Goal: Use online tool/utility: Use online tool/utility

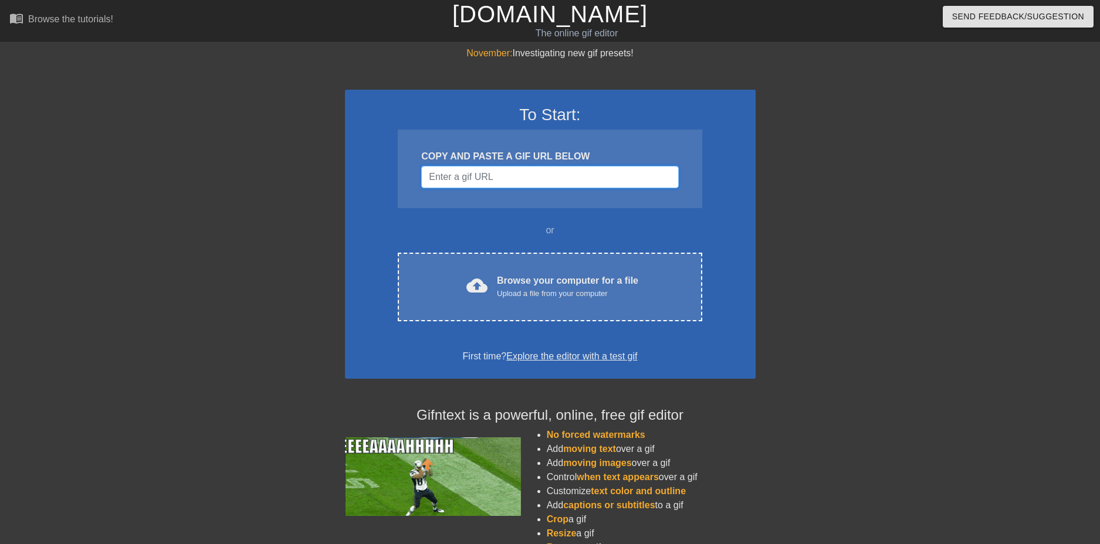
click at [456, 166] on input "Username" at bounding box center [549, 177] width 257 height 22
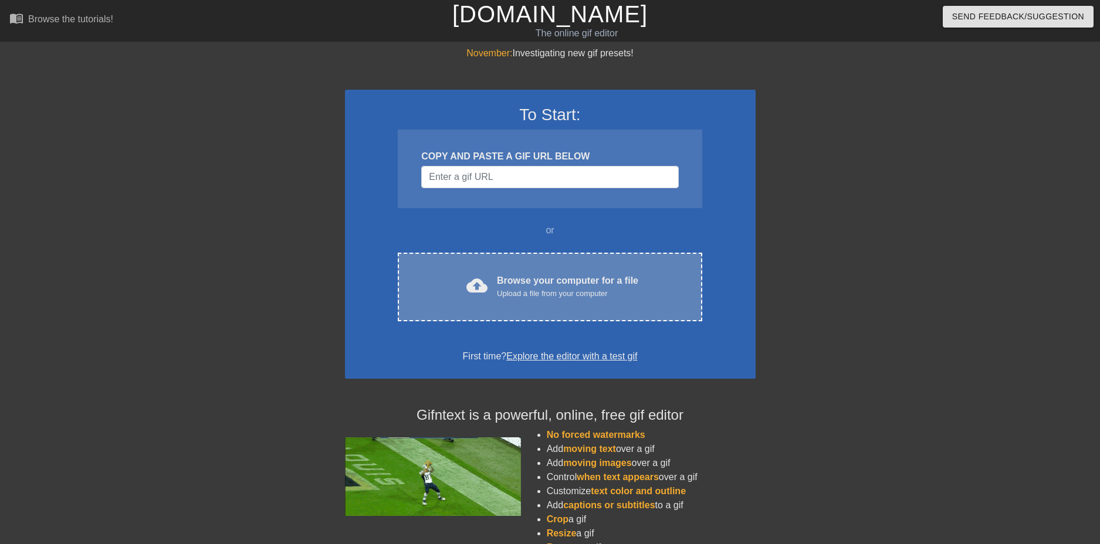
click at [531, 253] on div "cloud_upload Browse your computer for a file Upload a file from your computer C…" at bounding box center [550, 287] width 304 height 69
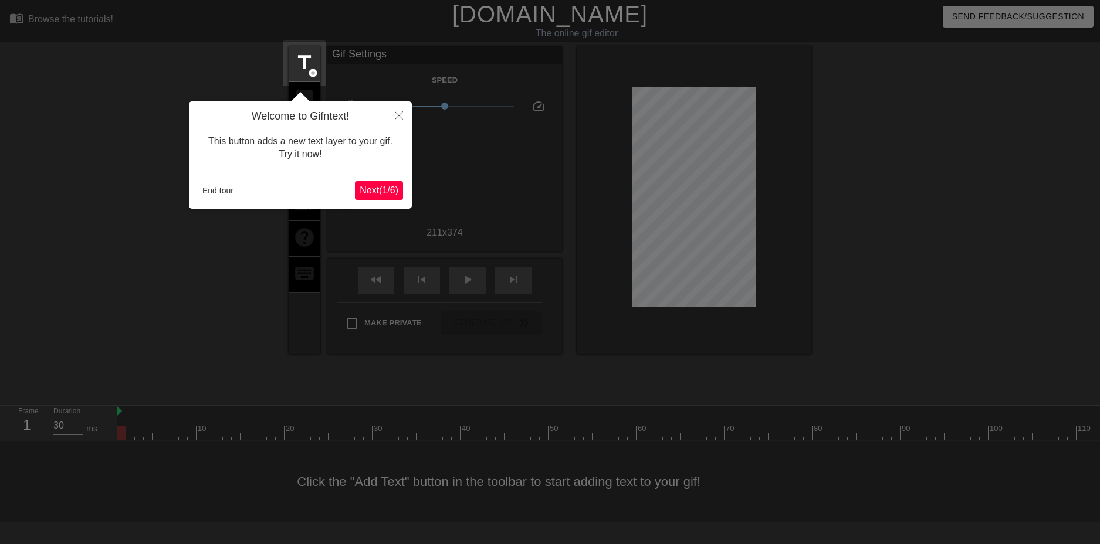
click at [395, 192] on span "Next ( 1 / 6 )" at bounding box center [379, 190] width 39 height 10
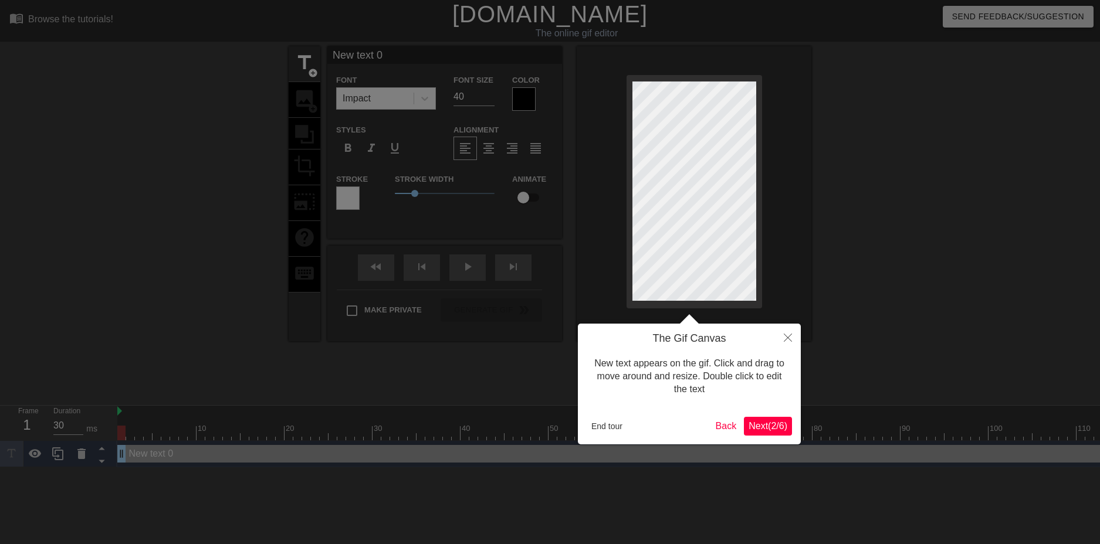
click at [759, 430] on span "Next ( 2 / 6 )" at bounding box center [768, 426] width 39 height 10
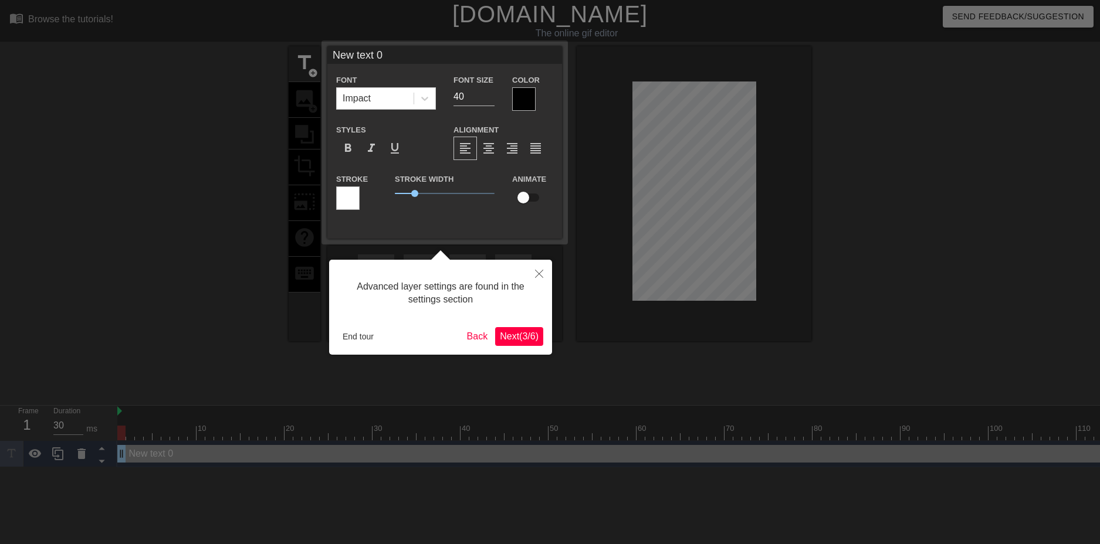
click at [518, 341] on span "Next ( 3 / 6 )" at bounding box center [519, 336] width 39 height 10
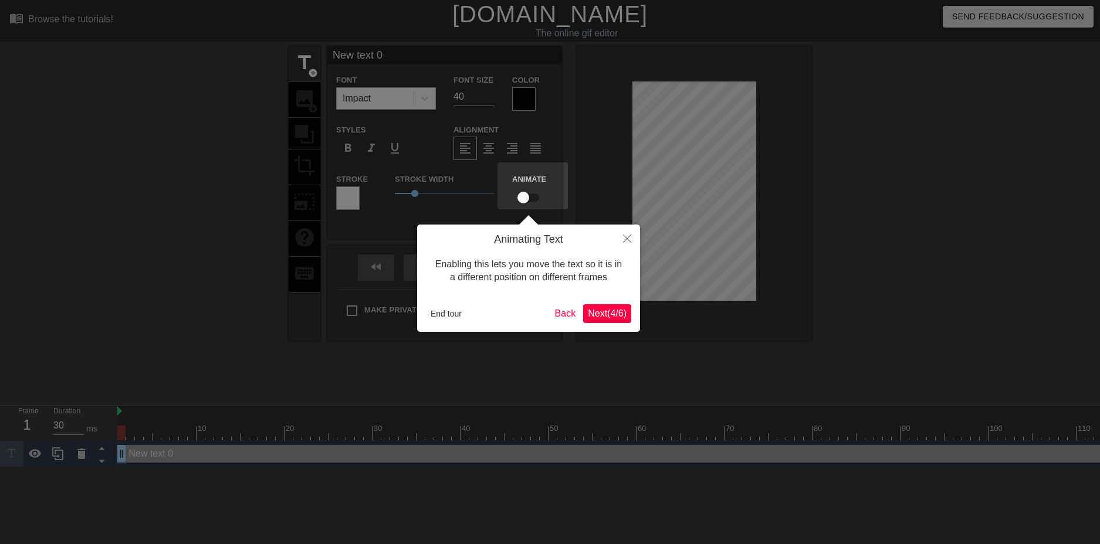
click at [600, 317] on span "Next ( 4 / 6 )" at bounding box center [607, 314] width 39 height 10
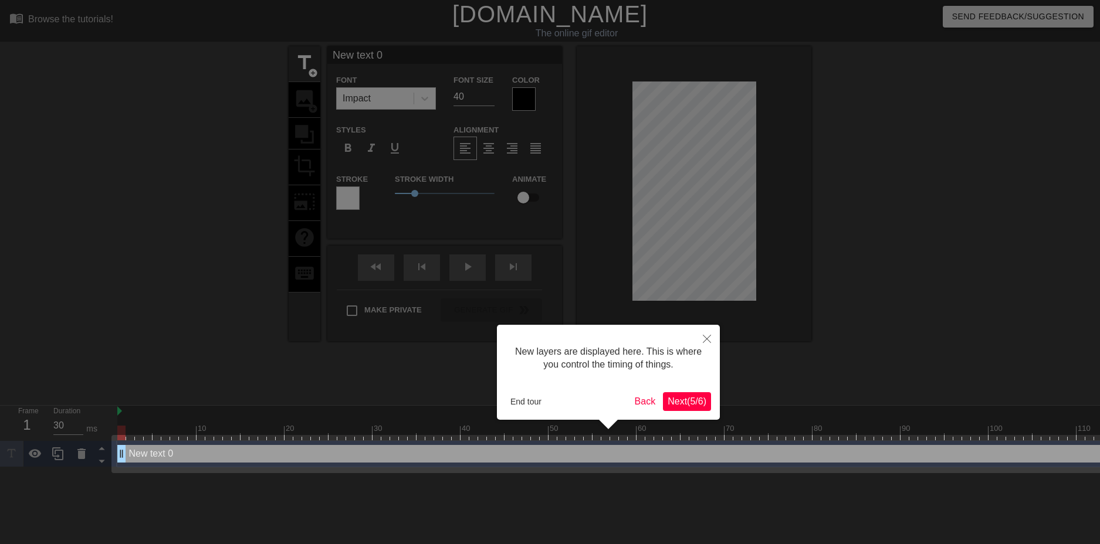
click at [672, 404] on span "Next ( 5 / 6 )" at bounding box center [687, 402] width 39 height 10
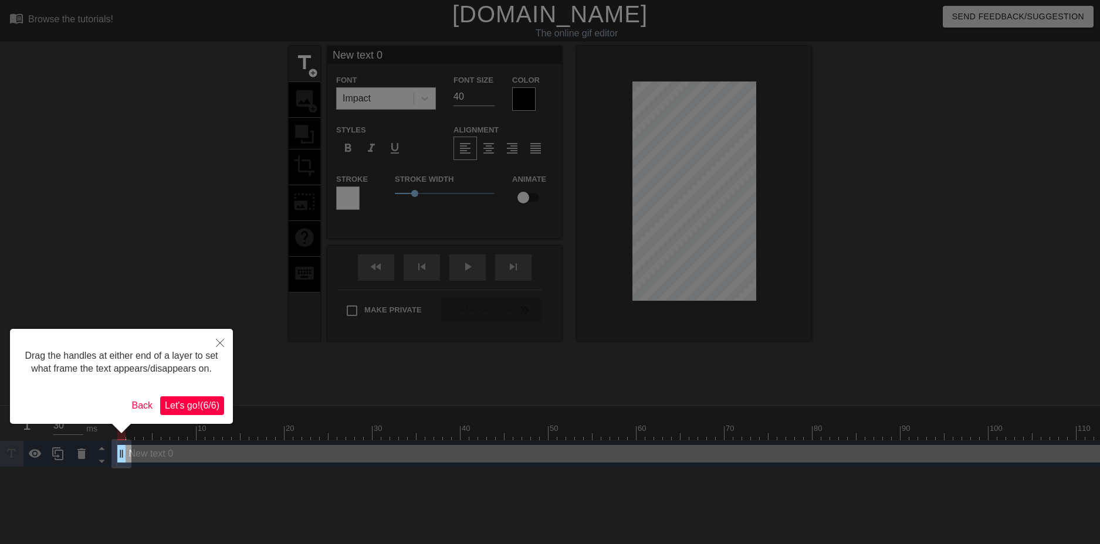
click at [198, 412] on button "Let's go! ( 6 / 6 )" at bounding box center [192, 406] width 64 height 19
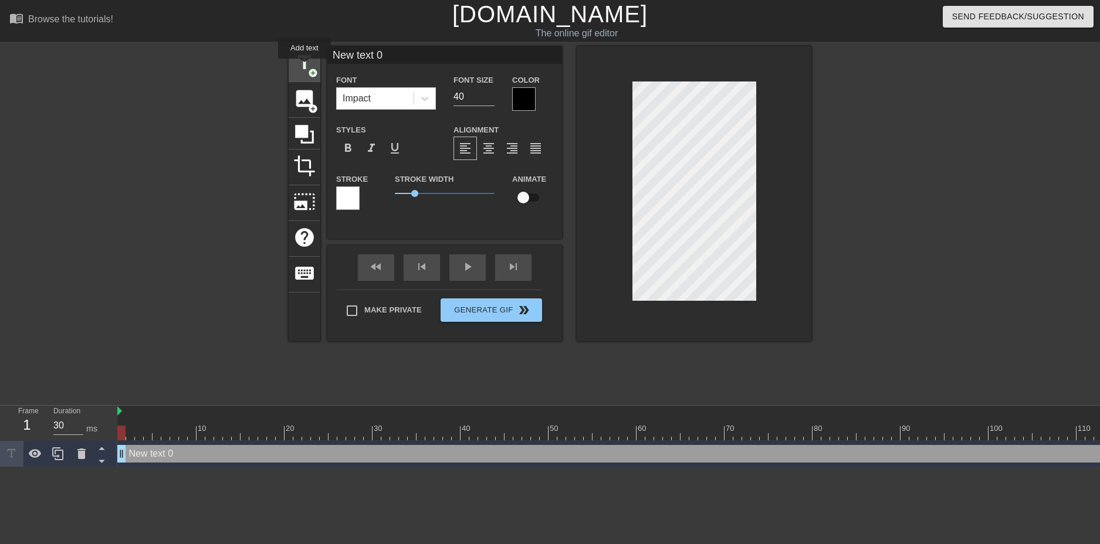
click at [304, 67] on span "title" at bounding box center [304, 63] width 22 height 22
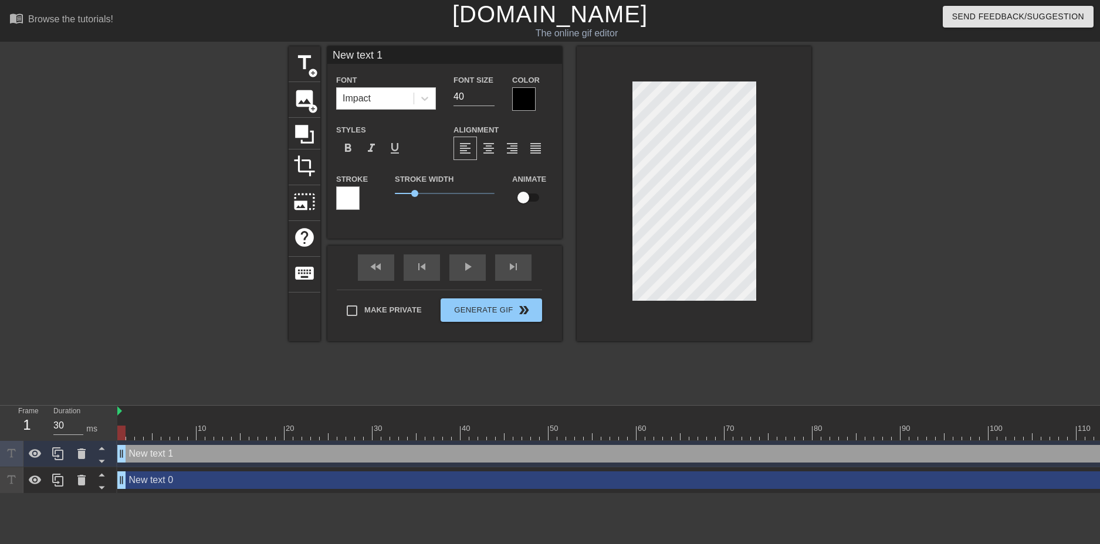
type input "New text 0"
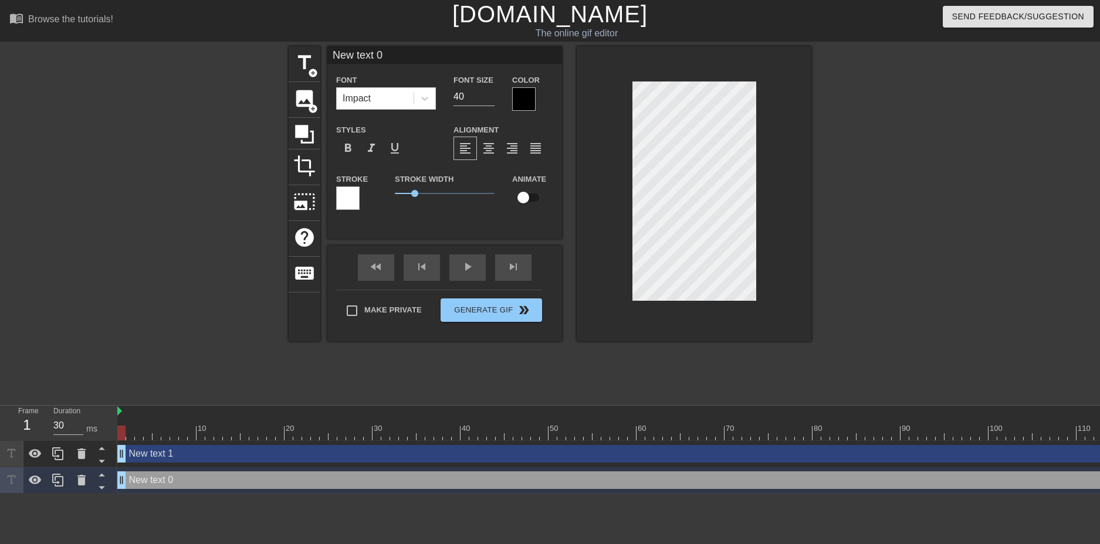
drag, startPoint x: 629, startPoint y: 164, endPoint x: 828, endPoint y: 209, distance: 203.9
click at [946, 220] on div at bounding box center [913, 222] width 176 height 352
click at [702, 313] on div at bounding box center [694, 193] width 235 height 295
click at [709, 319] on div at bounding box center [694, 193] width 235 height 295
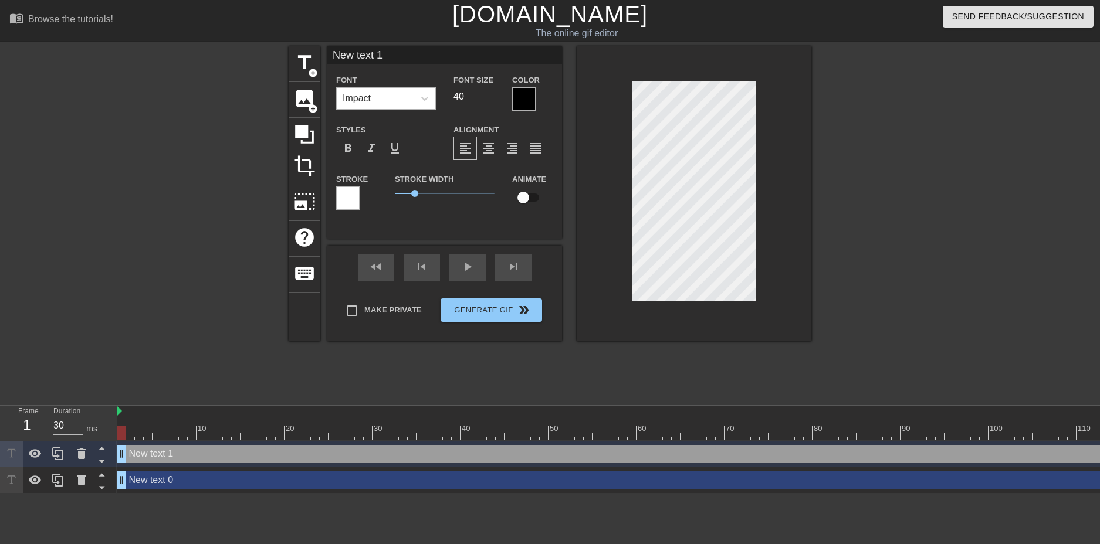
click at [358, 89] on div "Impact" at bounding box center [375, 98] width 77 height 21
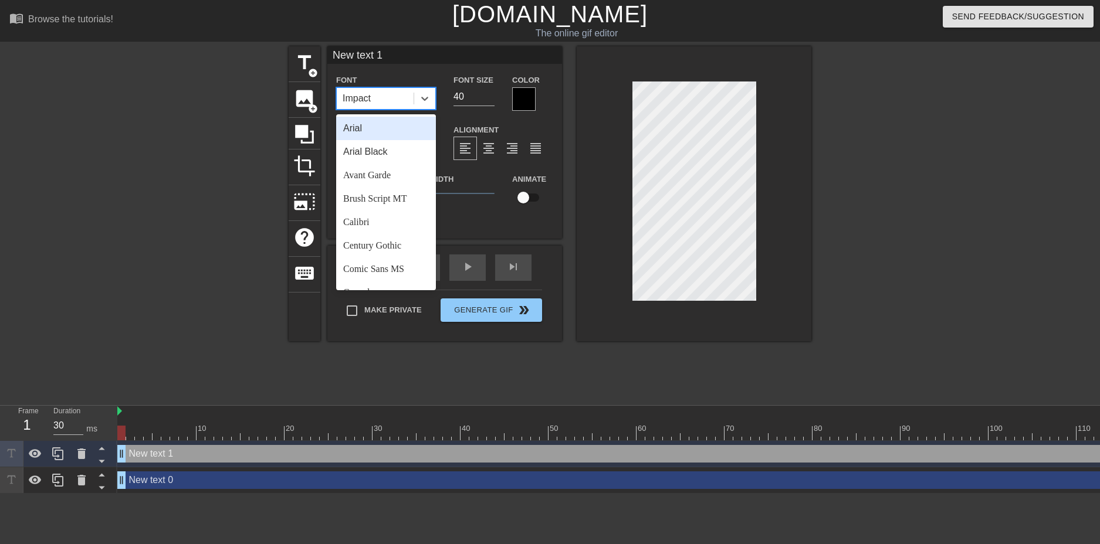
click at [387, 92] on div "Impact" at bounding box center [375, 98] width 77 height 21
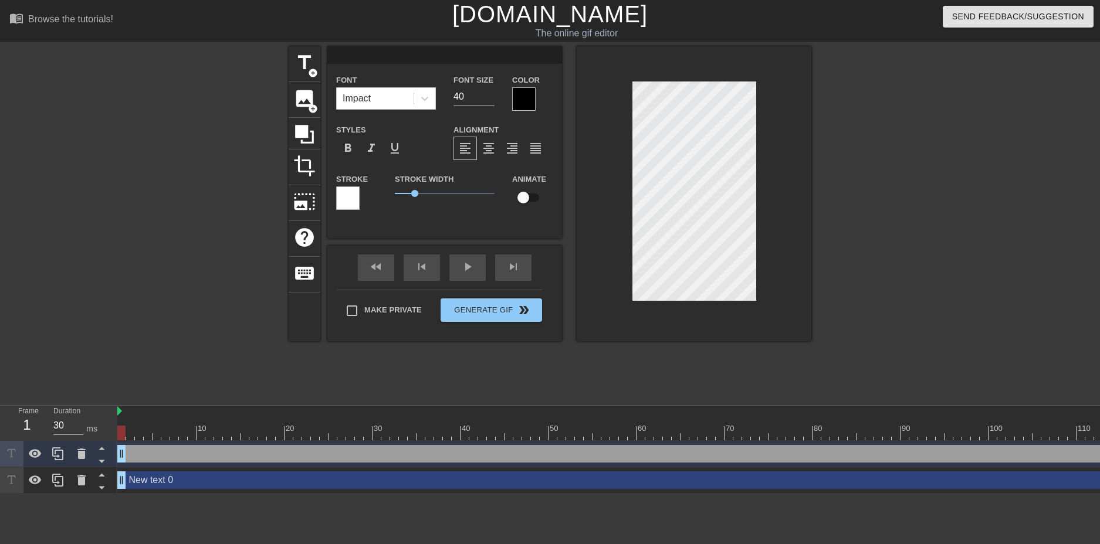
scroll to position [5, 2]
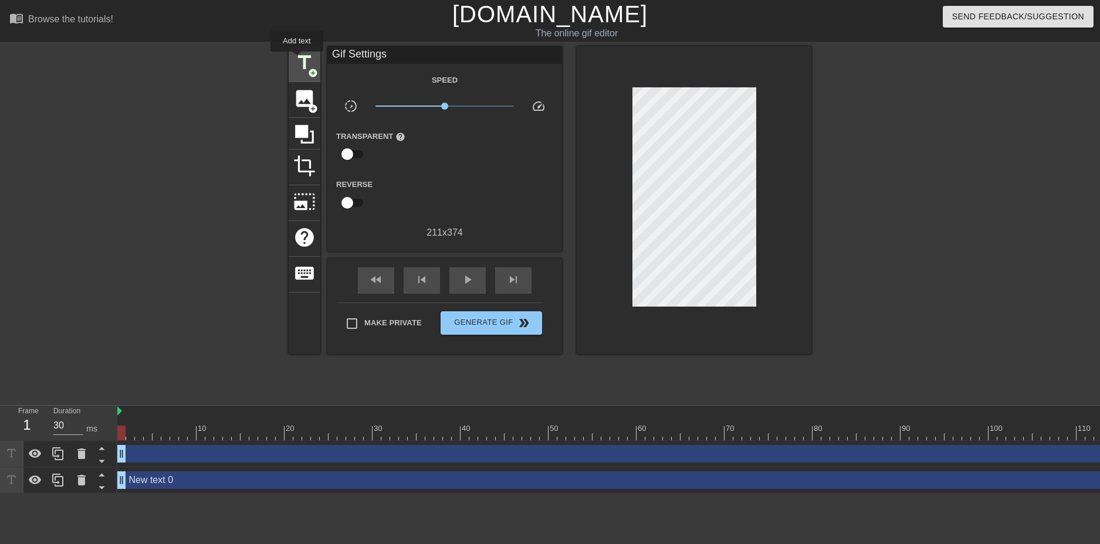
click at [297, 60] on span "title" at bounding box center [304, 63] width 22 height 22
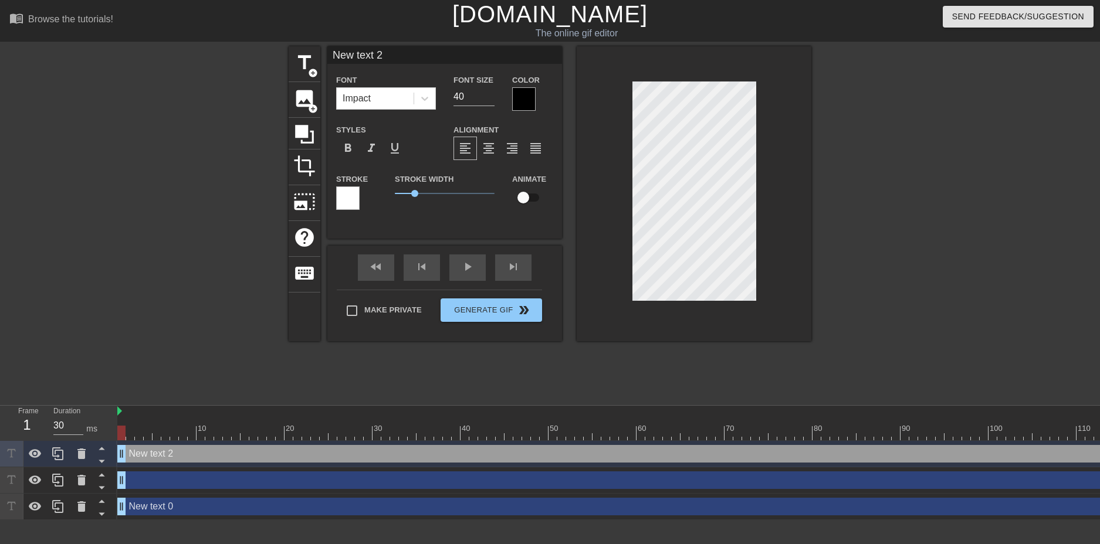
type input "New 2"
type textarea "New 2"
type input "New"
type textarea "New"
type input "New"
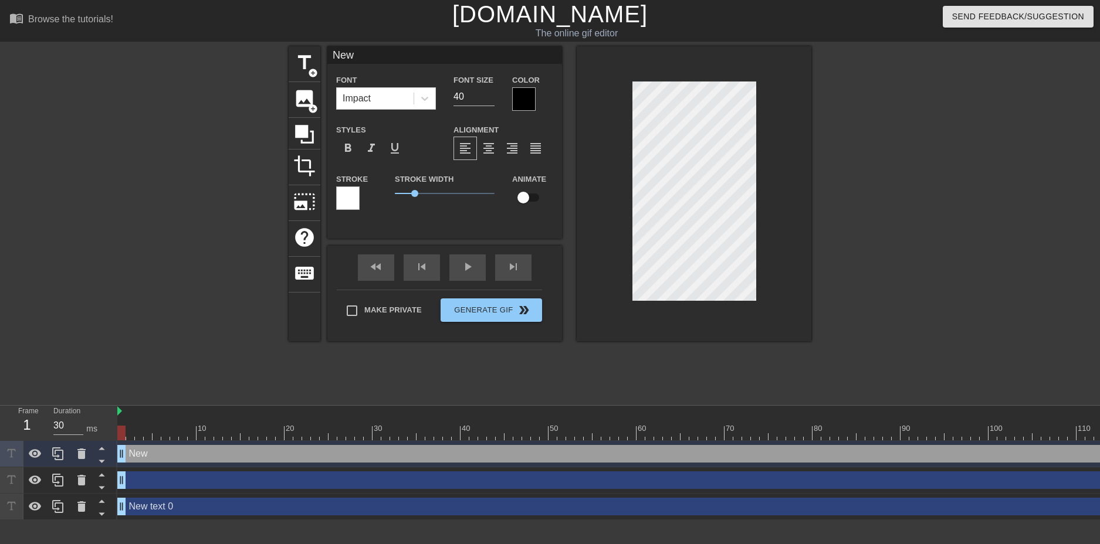
type textarea "New"
type input "New"
type textarea "New"
type input "Ne"
type textarea "Ne"
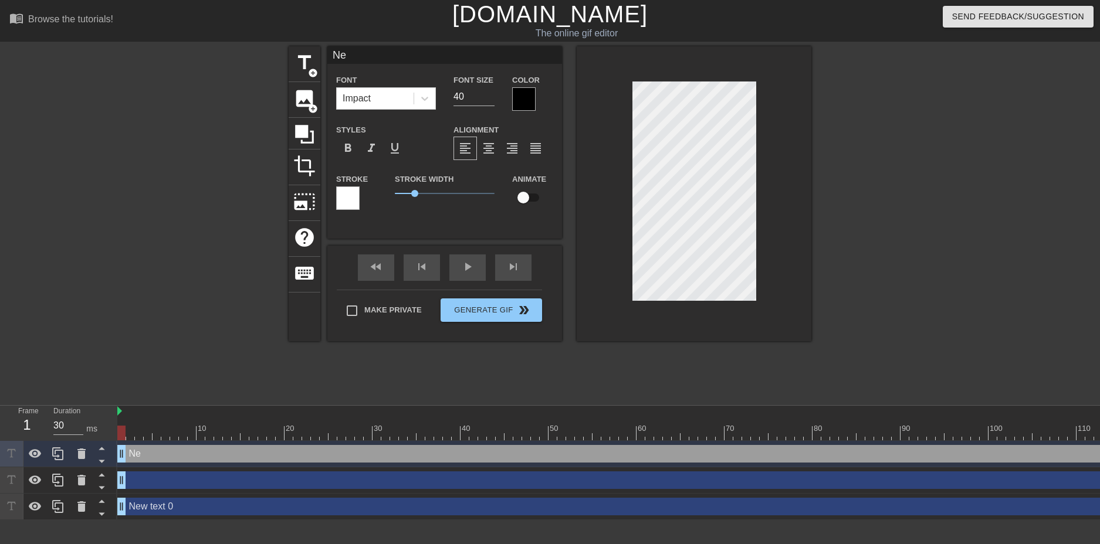
type input "N"
type textarea "N"
type input "h"
type textarea "h"
type input "ho"
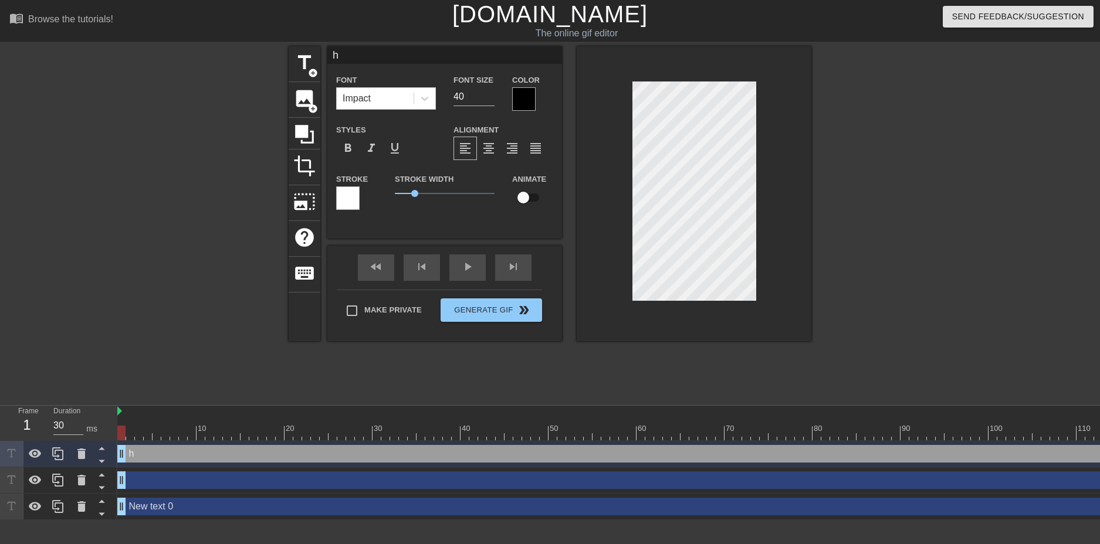
type textarea "ho"
type input "how"
type textarea "how"
type input "how"
type textarea "how"
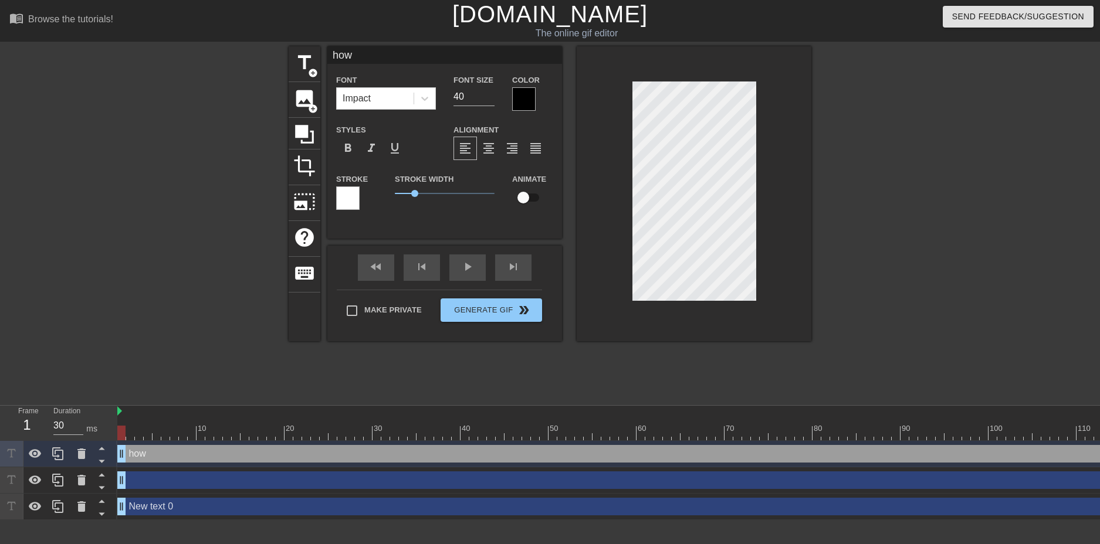
type input "how i"
type textarea "how i"
type input "how i"
type textarea "how i"
type input "how i g"
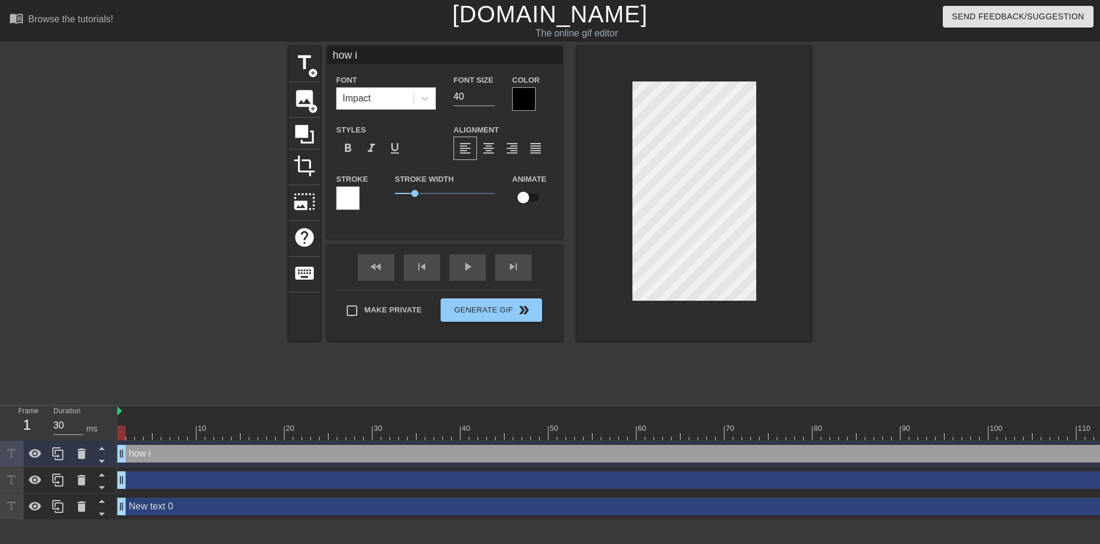
type textarea "how i g"
type input "how i"
type textarea "how i"
type input "how i"
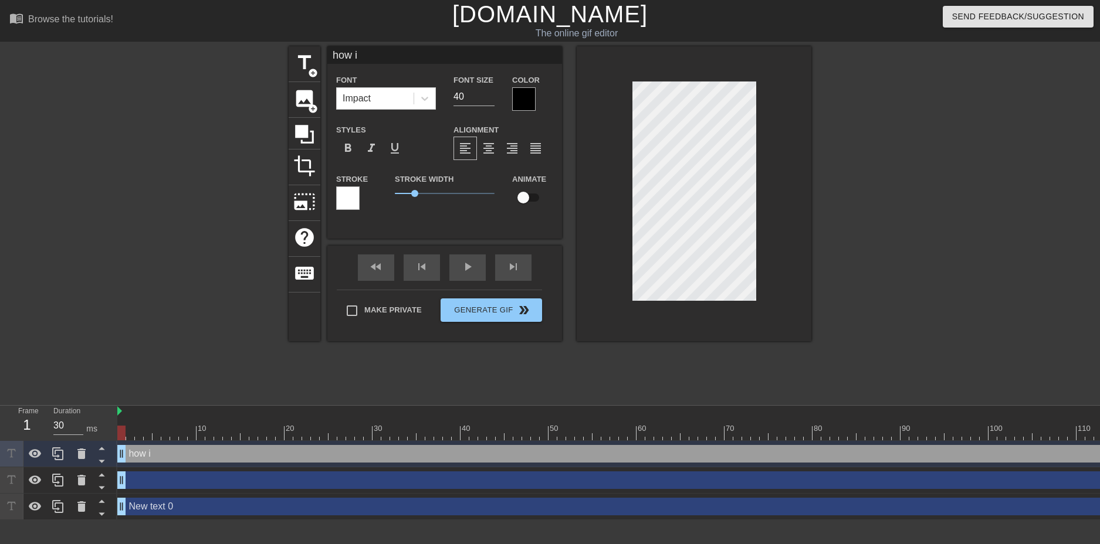
type textarea "how i"
type input "how it"
type textarea "how it"
type input "how it"
type textarea "how it"
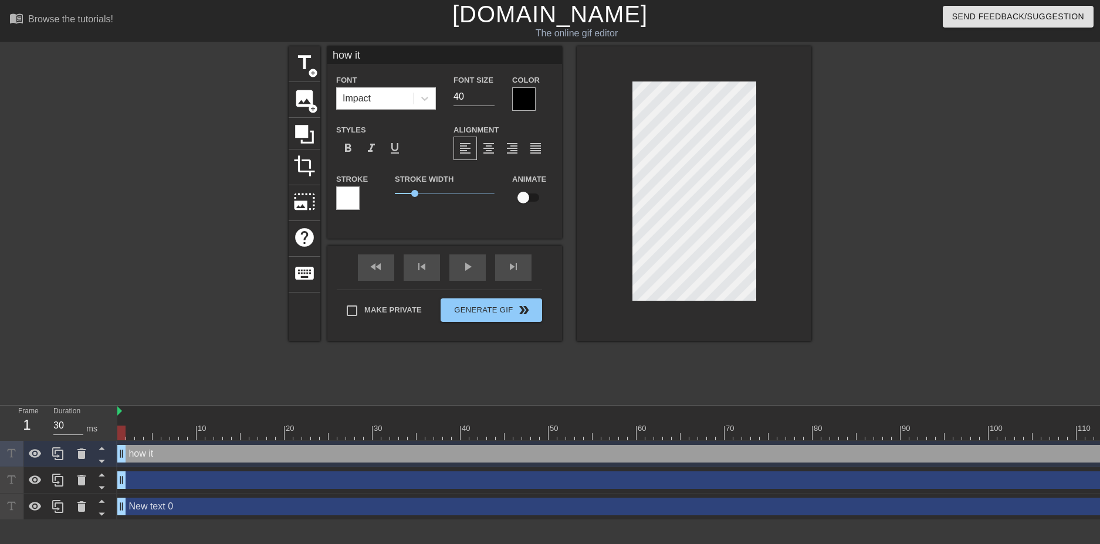
type input "how it f"
type textarea "how it f"
type input "how it fe"
type textarea "how it fe"
type input "how it fee"
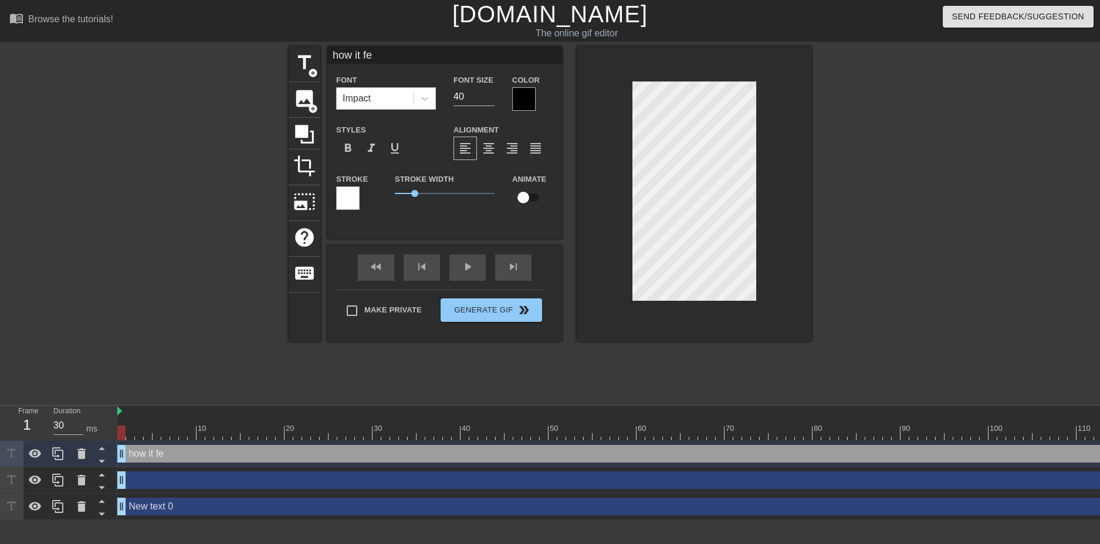
type textarea "how it fee"
type input "how it feel"
type textarea "how it feel"
type input "how it feels"
type textarea "how it feels"
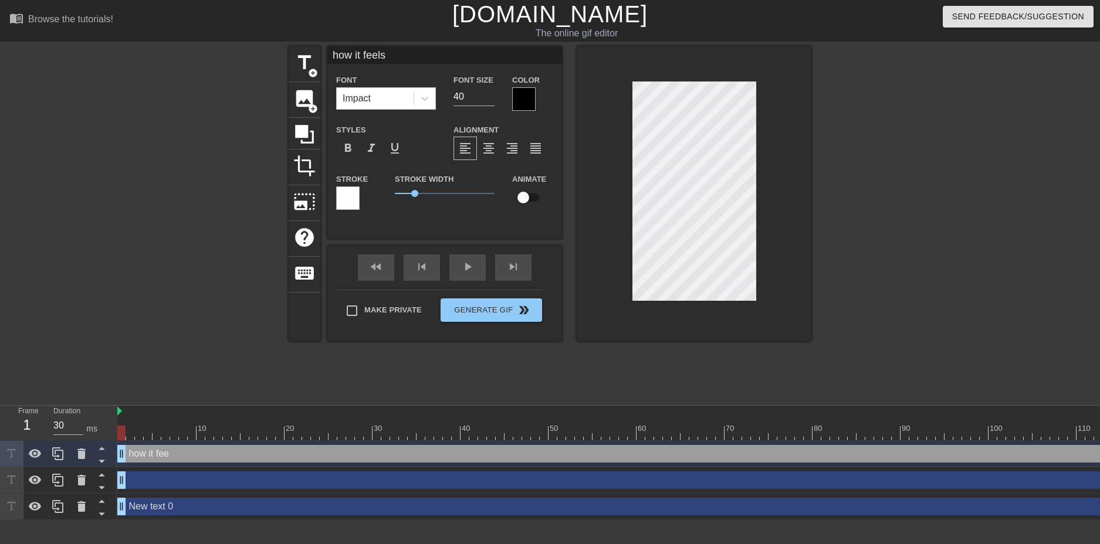
type input "how it feels"
type textarea "how it feels"
type input "how it feels t"
type textarea "how it feels t"
type input "how it feels to"
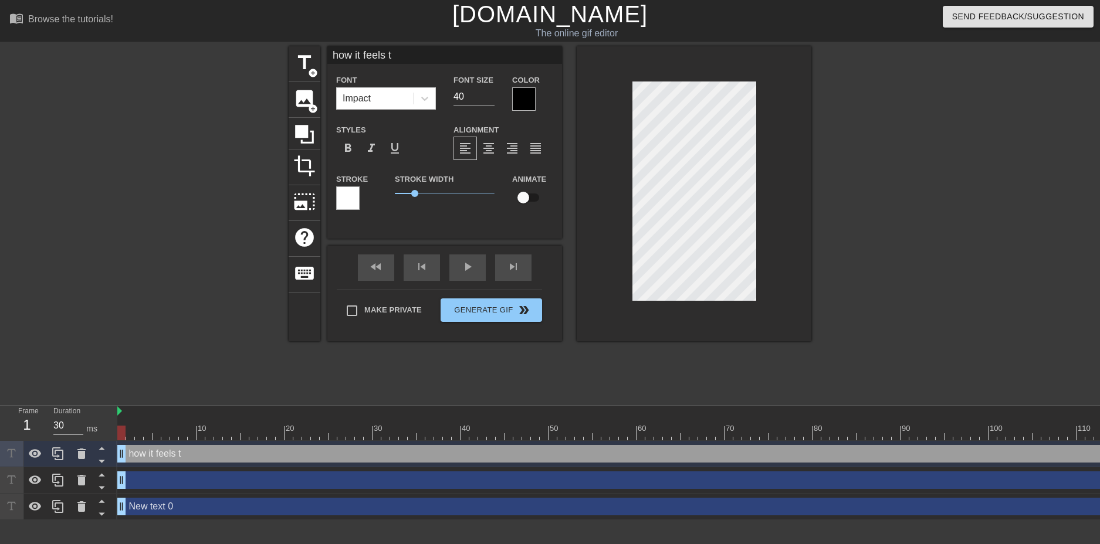
type textarea "how it feels to"
type input "how it feels to"
type textarea "how it feels to"
type input "how it feels to r"
type textarea "how it feels to r"
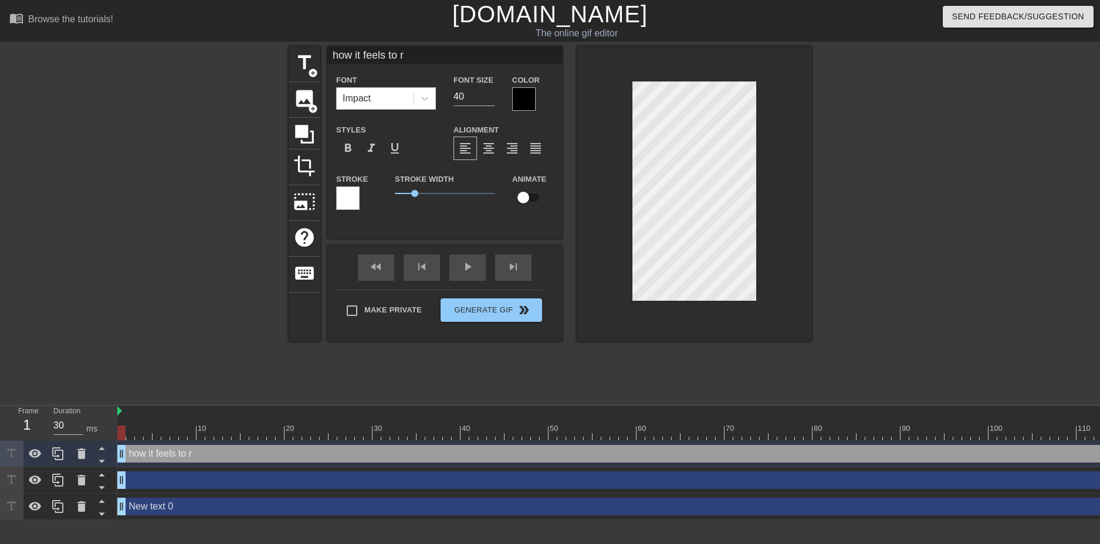
type input "how it feels to ra"
type textarea "how it feels to ra"
type input "how it feels to rap"
type textarea "how it feels to rap"
type input "how it feels to rape"
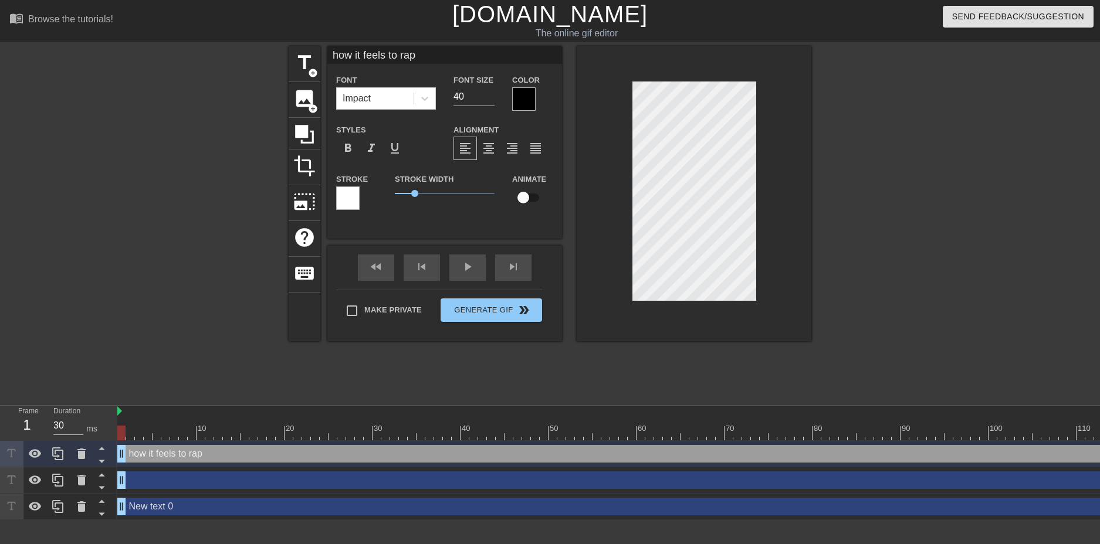
type textarea "how it feels to rape"
type input "how it feels to rape"
type textarea "how it feels to rape"
type input "how it feels to rape"
type textarea "how it feels to rape"
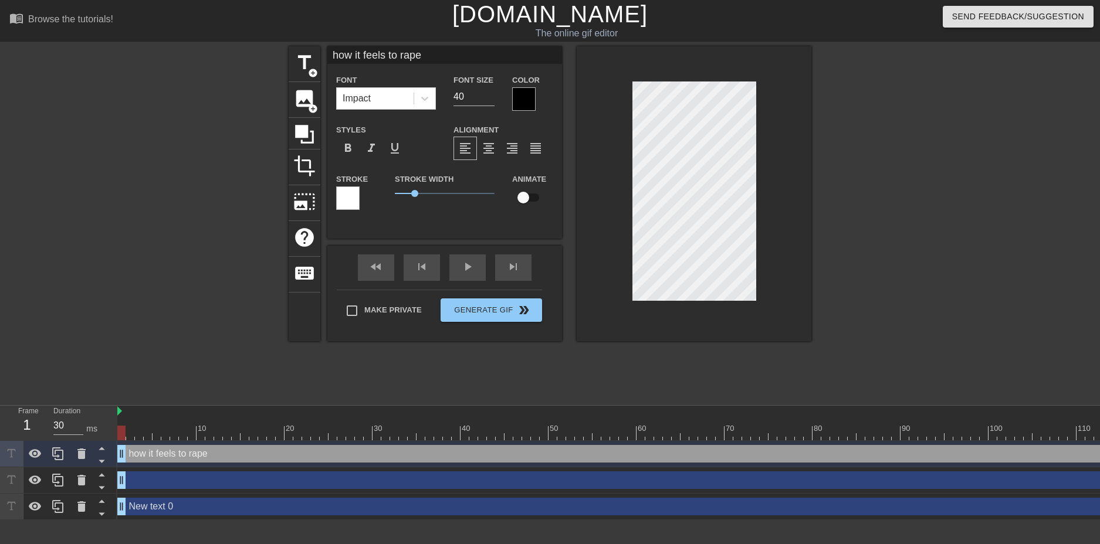
type input "how it feels to rap"
type textarea "how it feels to rap"
type input "how it feels to ra"
type textarea "how it feels to ra"
type input "how it feels to r"
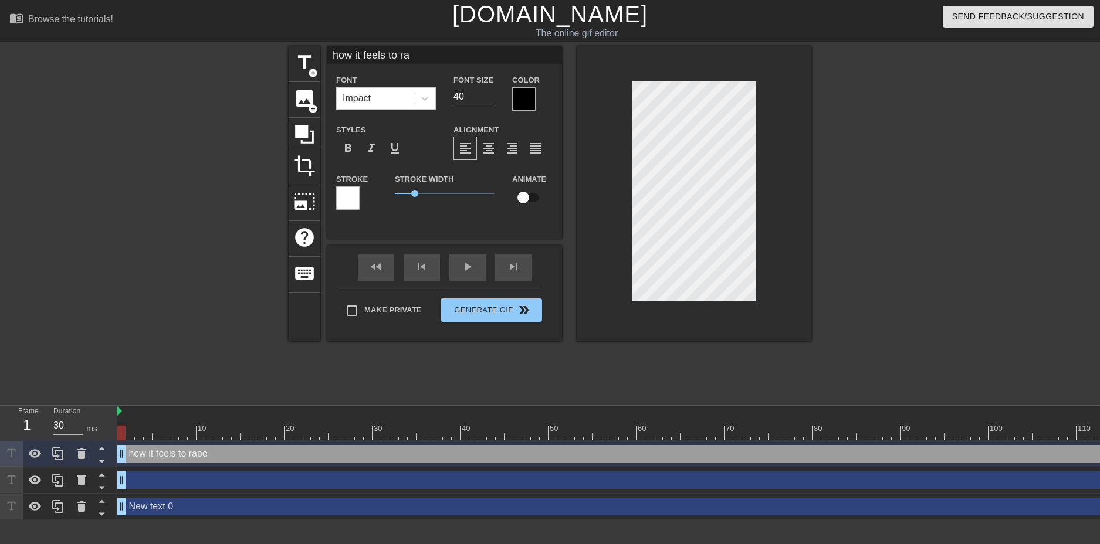
type textarea "how it feels to r"
type input "how it feels to"
type textarea "how it feels to"
type input "how it feels to"
type textarea "how it feels to"
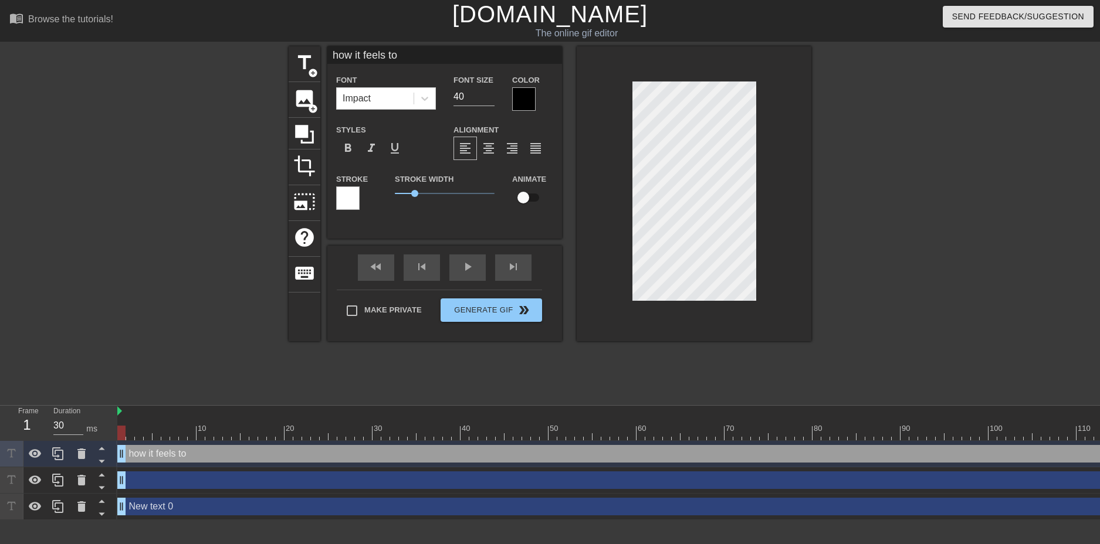
type input "how it feels t"
type textarea "how it feels t"
type input "how it feels"
type textarea "how it feels"
type input "how it feels"
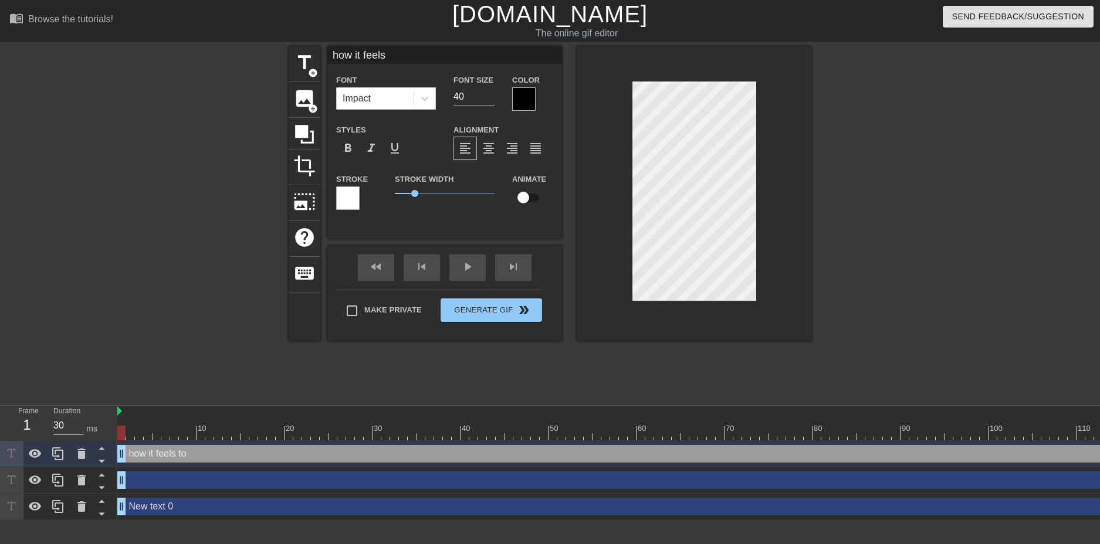
type textarea "how it feels"
type input "how it feel"
type textarea "how it feel"
type input "how it feels"
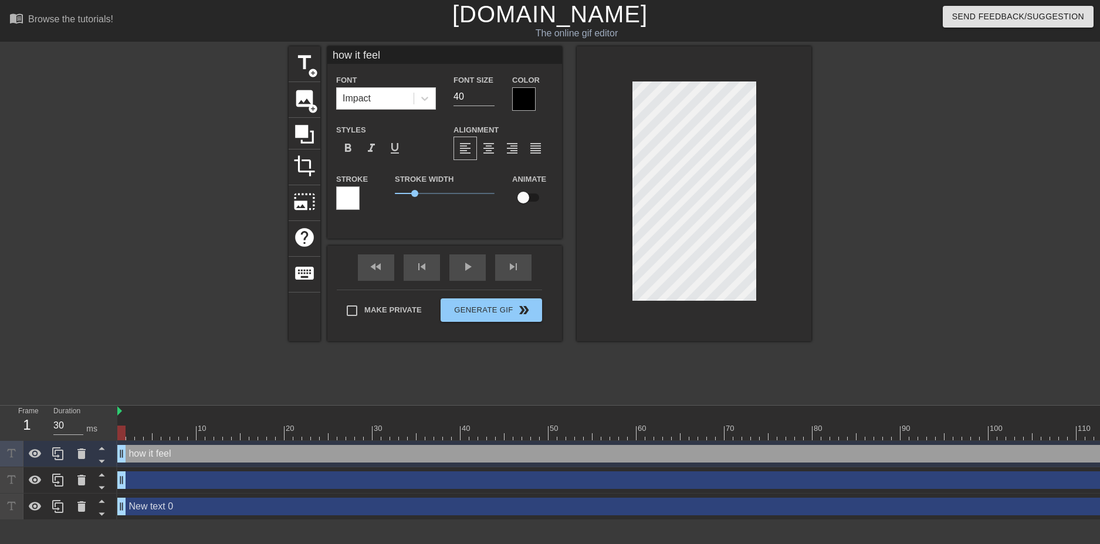
type textarea "how it feels"
type input "how it feels"
type textarea "how it feels"
type input "how it feels t"
type textarea "how it feels t"
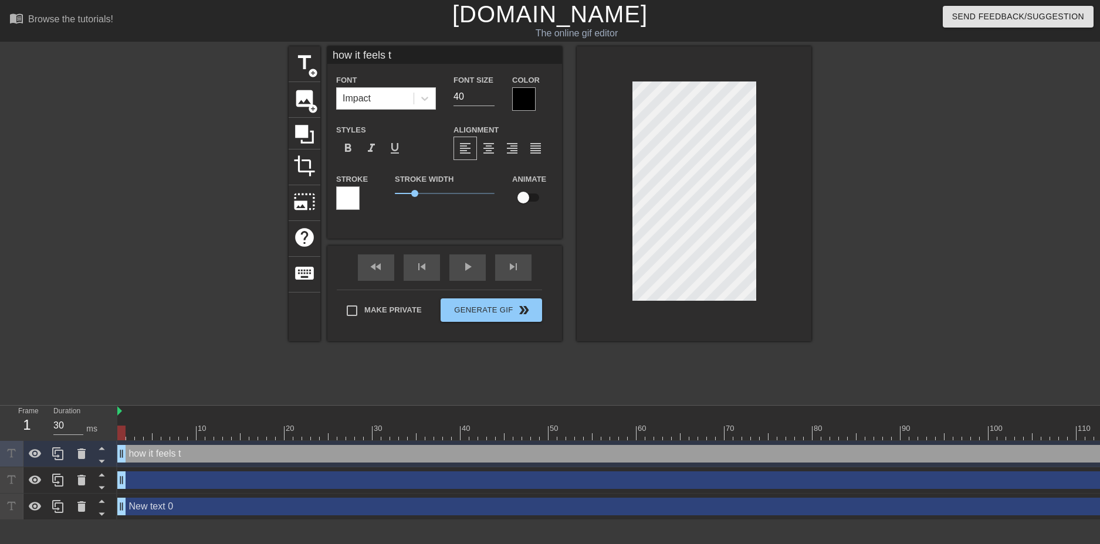
type input "how it feels to"
type textarea "how it feels to"
type input "how it feels to"
type textarea "how it feels to"
type input "how it feels to r"
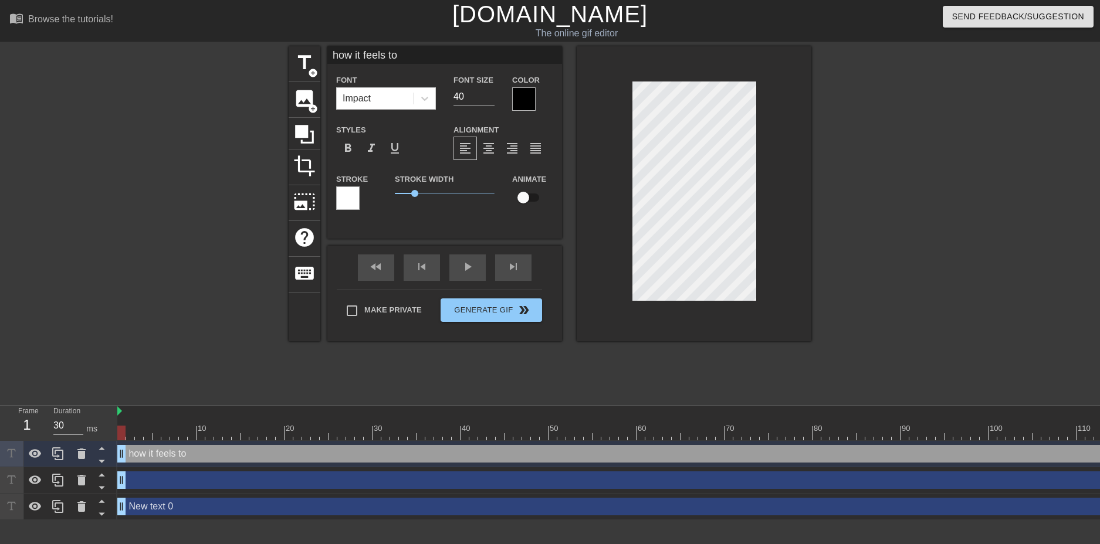
type textarea "how it feels to r"
type input "how it feels to ra"
type textarea "how it feels to ra"
type input "how it feels to rap"
type textarea "how it feels to rap"
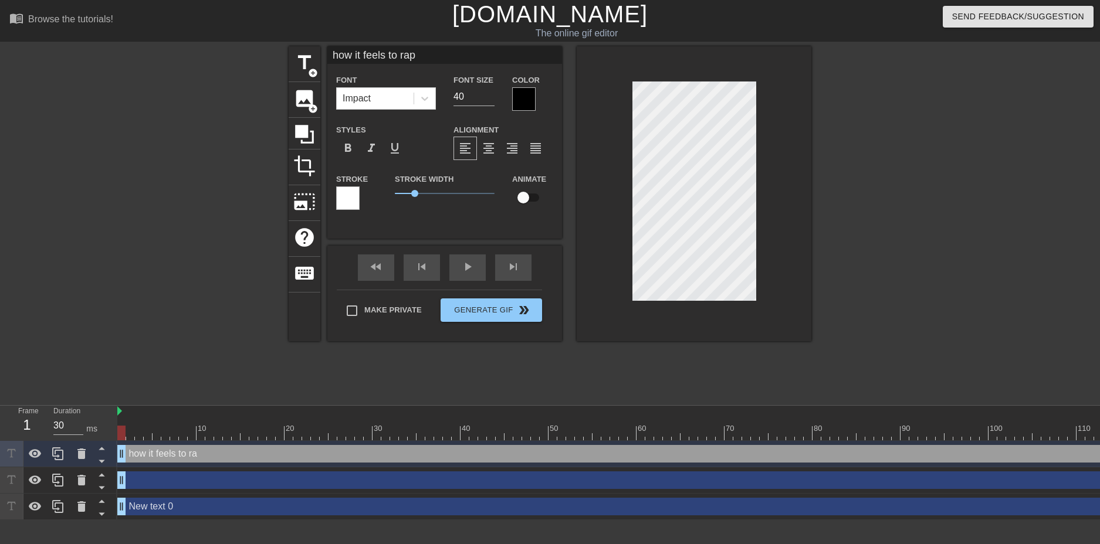
type input "how it feels to rape"
type textarea "how it feels to rape"
type input "how it feels to rape"
type textarea "how it feels to rape"
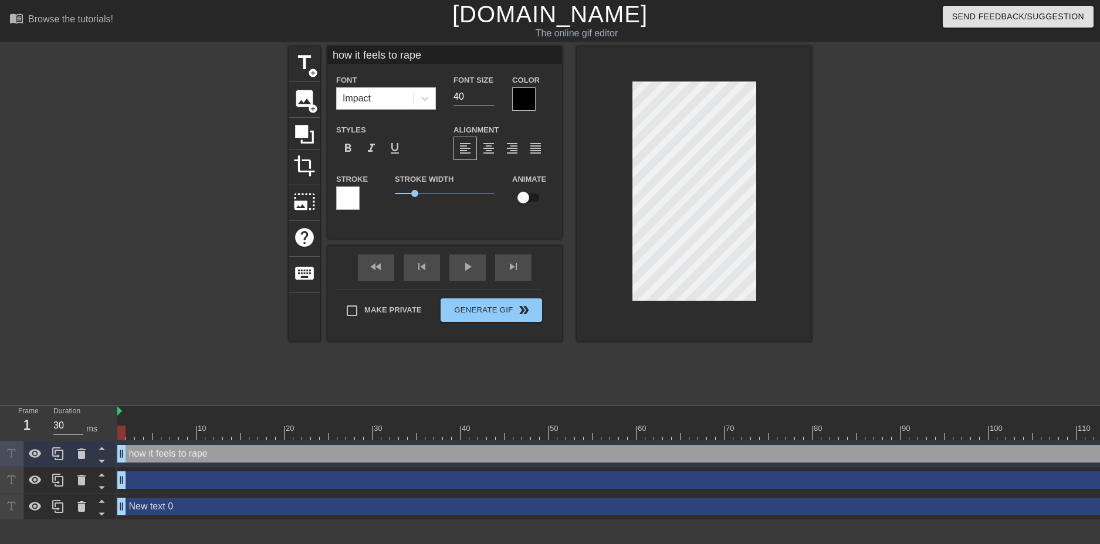
type input "how it feels to rape y"
type textarea "how it feels to rape y"
type input "how it feels to rape [PERSON_NAME]"
type textarea "how it feels to rape [PERSON_NAME]"
type input "how it feels to rape you"
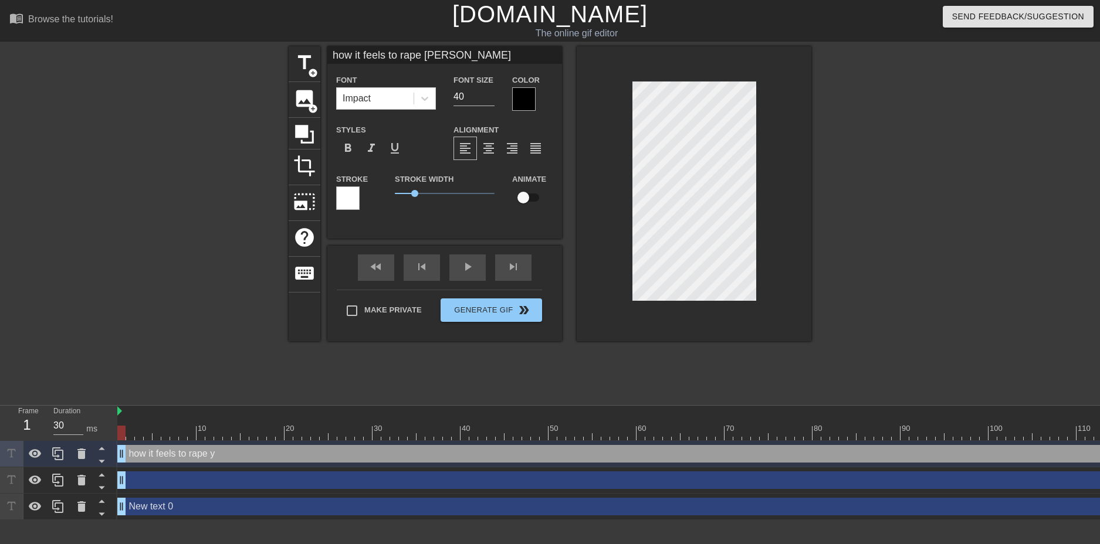
type textarea "how it feels to rape you"
type input "how it feels to rape you"
type textarea "how it feels to rape you"
type input "how it feels to rape you"
type textarea "how it feels to rape you"
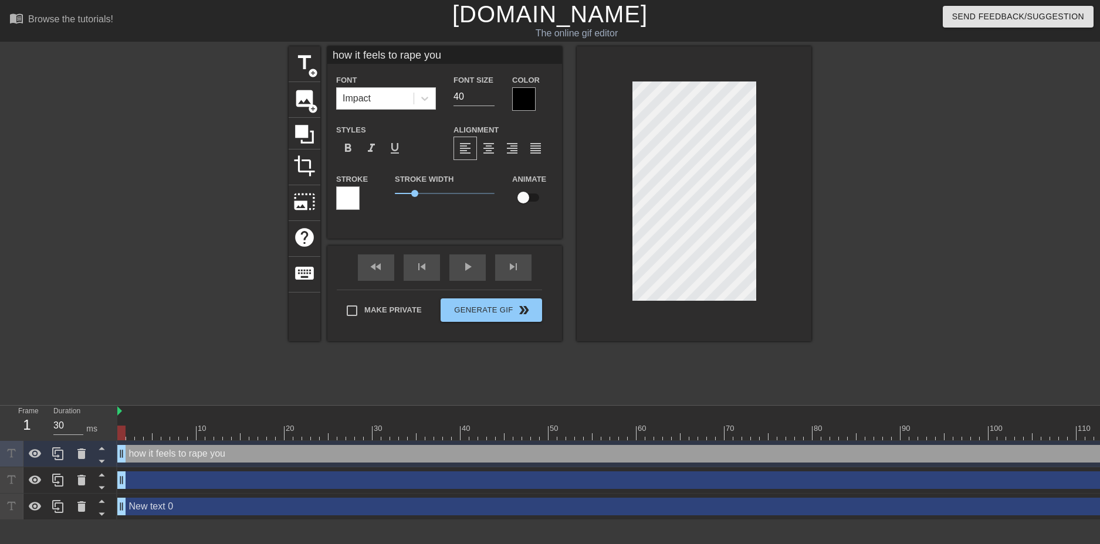
type input "how it feels to rape your"
type textarea "how it feels to rape your"
type input "how it feels to rape your"
type textarea "how it feels to rape your"
type input "how it feels to rape your p"
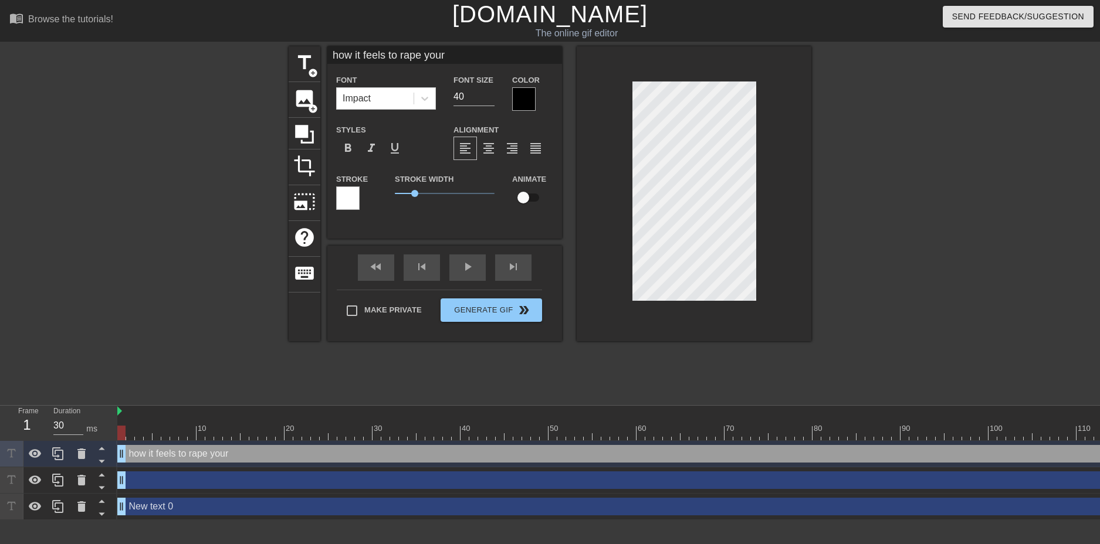
type textarea "how it feels to rape your p"
type input "how it feels to rape your"
type textarea "how it feels to rape your"
type input "how it feels to rape your b"
type textarea "how it feels to rape your b"
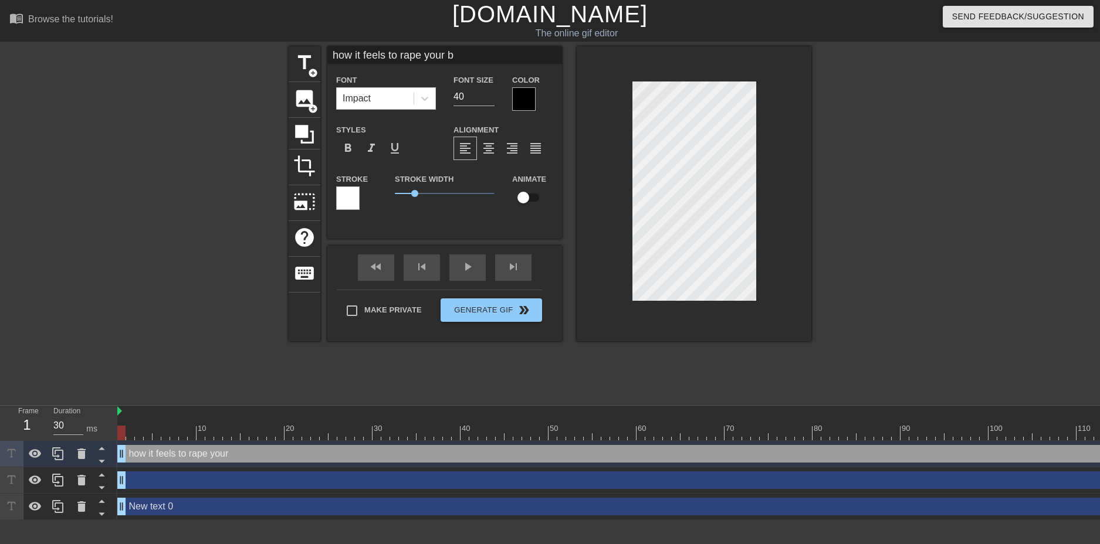
type input "how it feels to rape your be"
type textarea "how it feels to rape your be"
type input "how it feels to rape your bes"
type textarea "how it feels to rape your bes"
type input "how it feels to rape your best"
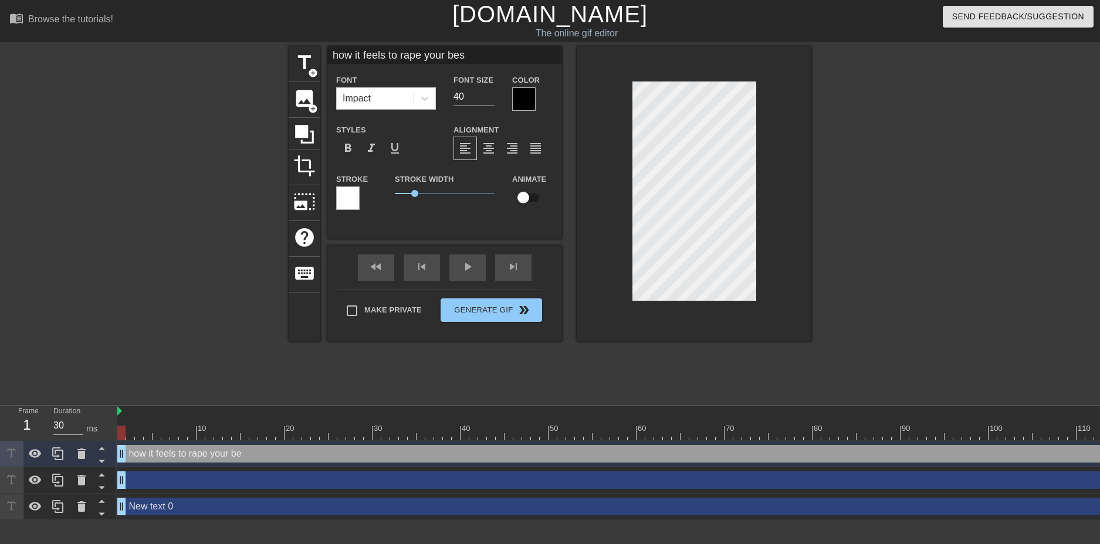
type textarea "how it feels to rape your best"
type input "how it feels to rape your best"
type textarea "how it feels to rape your best"
type input "how it feels to rape your best f"
type textarea "how it feels to rape your best f"
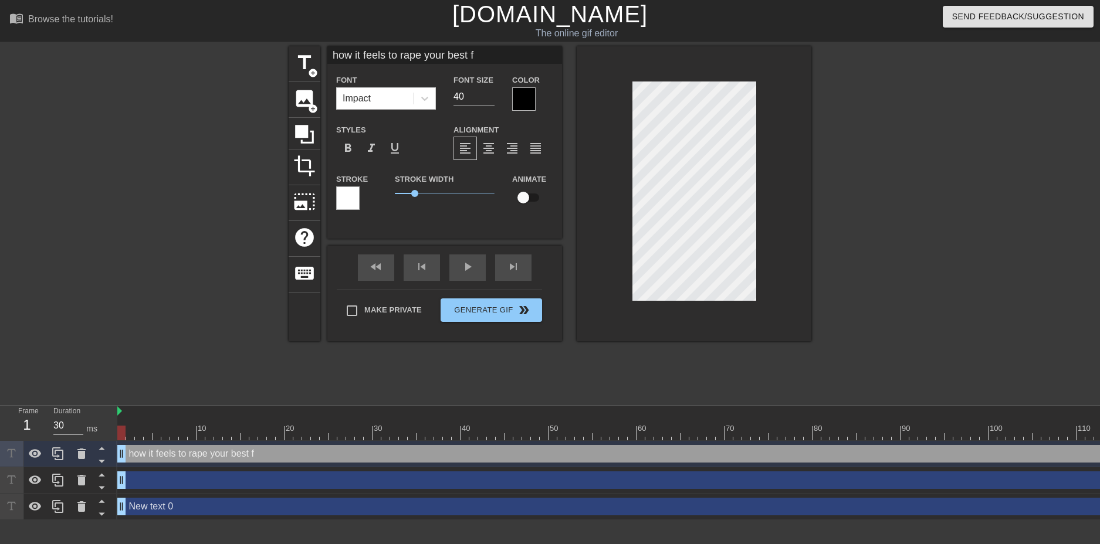
type input "how it feels to rape your best fr"
type textarea "how it feels to rape your best fr"
type input "how it feels to rape your best fri"
type textarea "how it feels to rape your best fri"
type input "how it feels to rape your best frie"
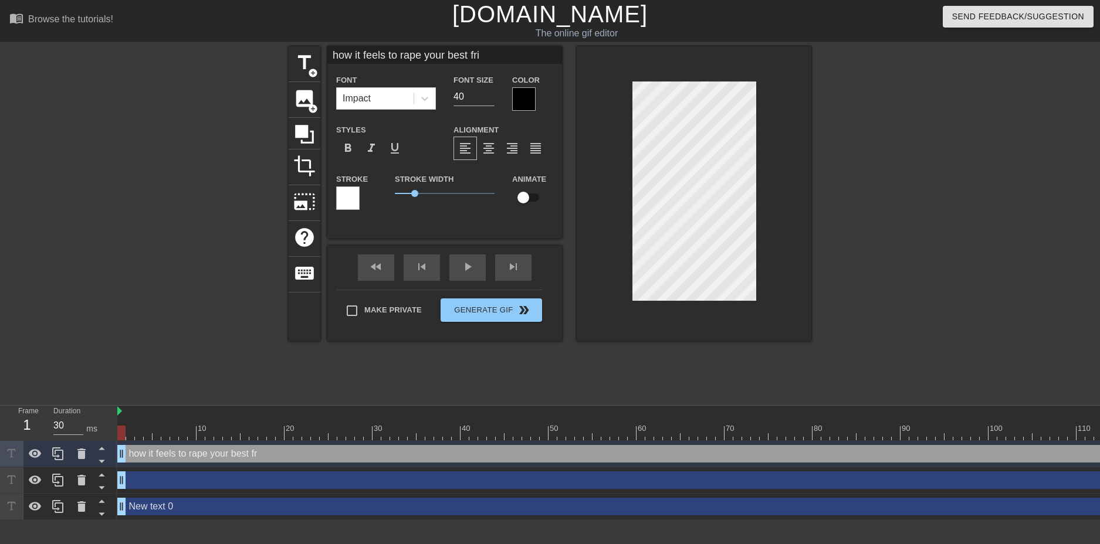
type textarea "how it feels to rape your best frie"
type input "how it feels to rape your best fri"
type textarea "how it feels to rape your best fri"
type input "how it feels to rape your best fr"
type textarea "how it feels to rape your best fr"
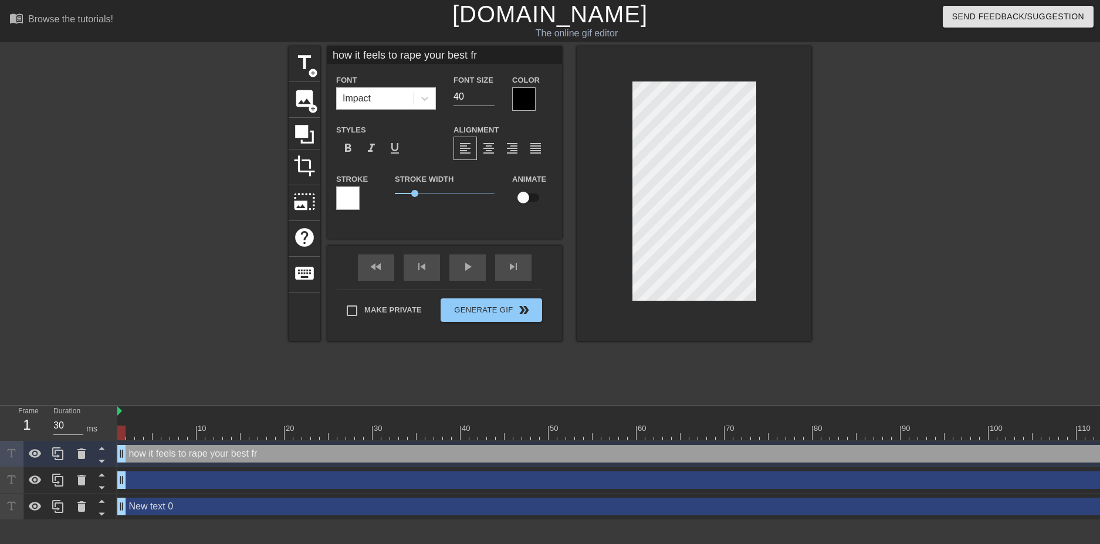
type input "how it feels to rape your best fre"
type textarea "how it feels to rape your best fre"
type input "how it feels to rape your best frei"
type textarea "how it feels to rape your best frei"
type input "how it feels to rape your best [PERSON_NAME]"
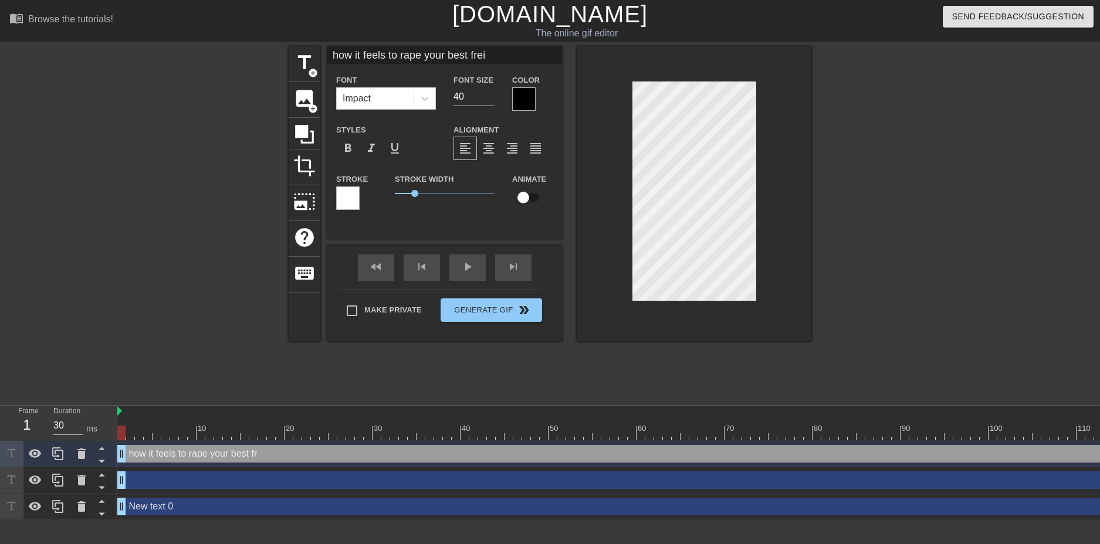
type textarea "how it feels to rape your best [PERSON_NAME]"
type input "how it feels to rape your best freind"
type textarea "how it feels to rape your best freind"
type input "how it feels to rape your best freind"
type textarea "how it feels to rape your best freind"
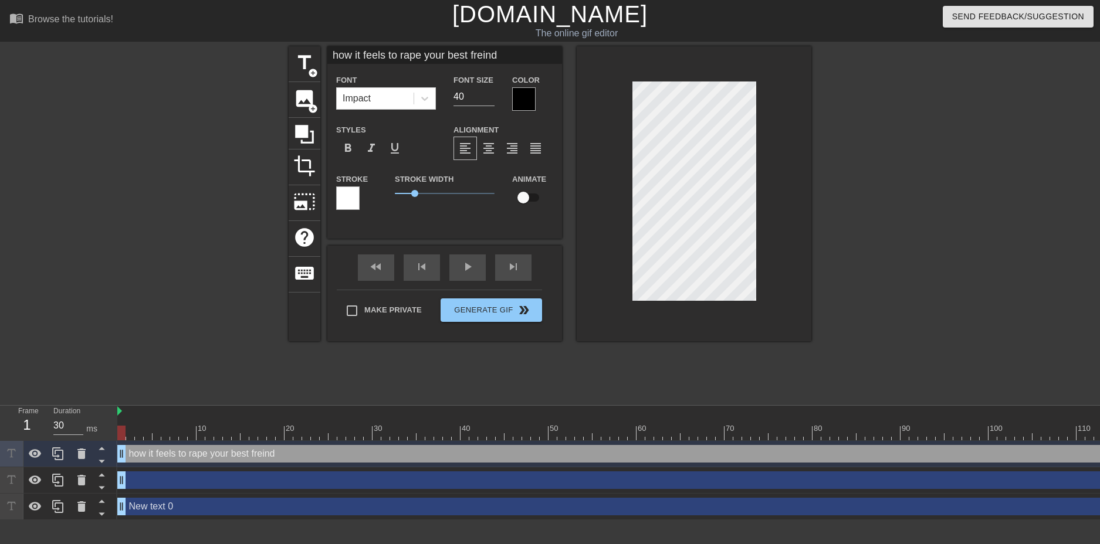
type input "how it feels to rape your best freind"
type textarea "how it feels to rape your best freind"
type input "how it feels to rape your best [PERSON_NAME]"
type textarea "how it feels to rape your best [PERSON_NAME]"
type input "how it feels to rape your best frei"
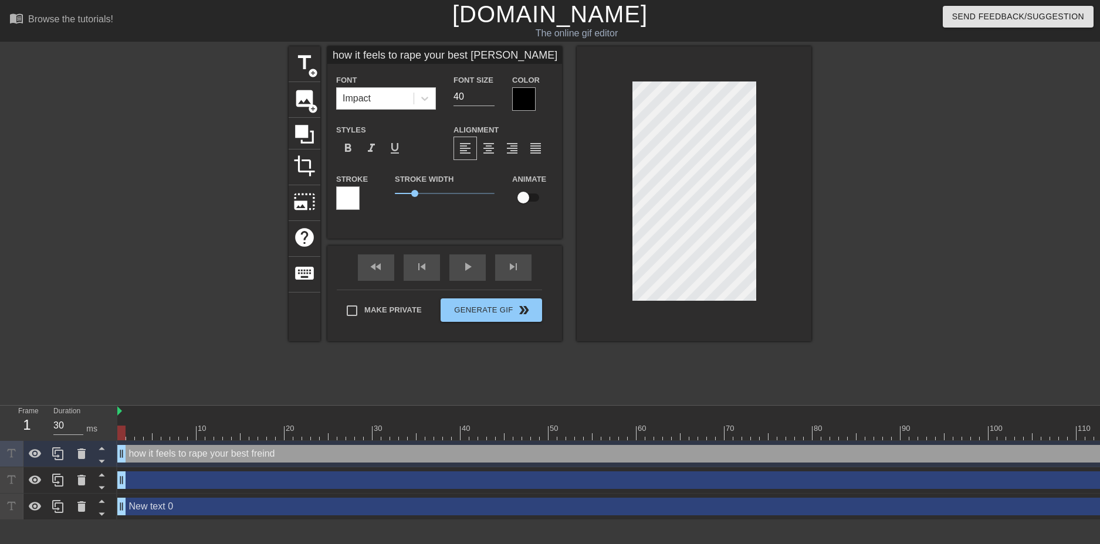
type textarea "how it feels to rape your best frei"
type input "how it feels to rape your best fre"
type textarea "how it feels to rape your best fre"
type input "how it feels to rape your best fr"
type textarea "how it feels to rape your best fr"
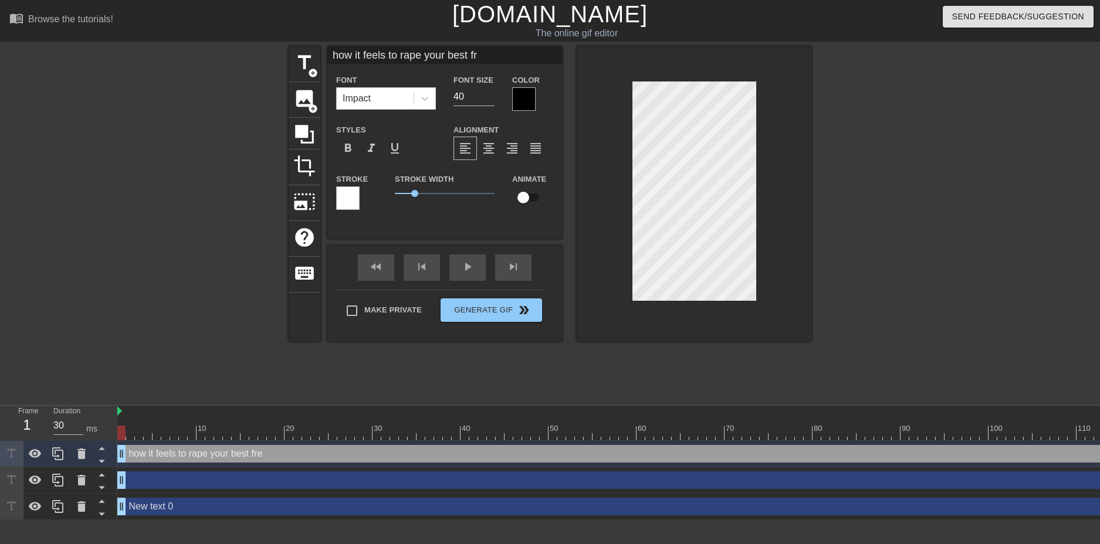
type input "how it feels to rape your best fri"
type textarea "how it feels to rape your best fri"
type input "how it feels to rape your best frie"
type textarea "how it feels to rape your best frie"
type input "how it feels to rape your best frien"
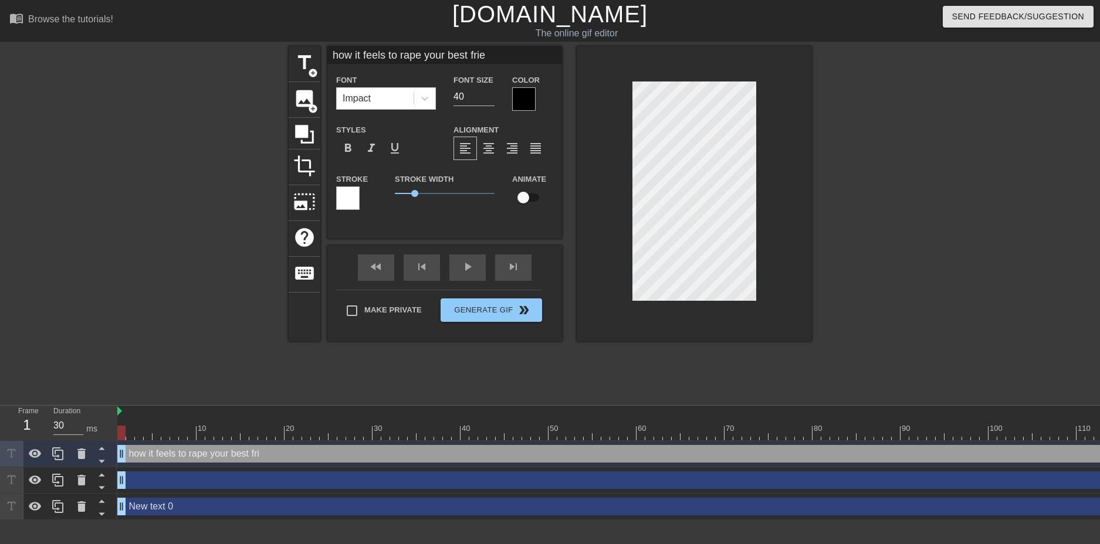
type textarea "how it feels to rape your best frien"
type input "how it feels to rape your best friend"
type textarea "how it feels to rape your best friend"
type input "how it feels to rape your best friend i"
type textarea "how it feels to rape your best friend i"
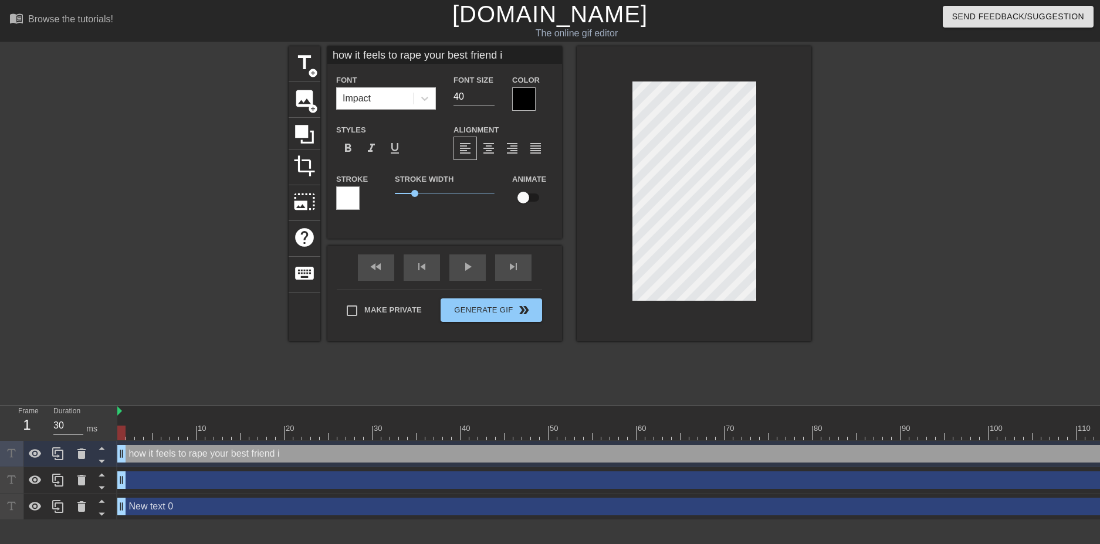
type input "how it feels to rape your best friend [PERSON_NAME]"
type textarea "how it feels to rape your best friend [PERSON_NAME]"
type input "how it feels to rape your best friend [PERSON_NAME]"
type textarea "how it feels to rape your best friend [PERSON_NAME]"
type input "how it feels to rape your best friend im t"
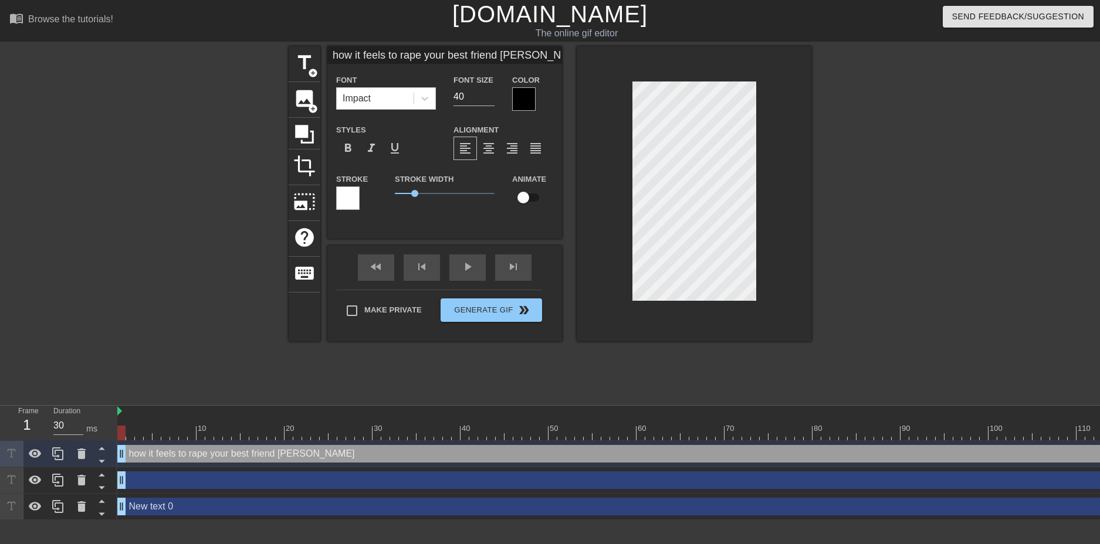
type textarea "how it feels to rape your best friend im t"
type input "how it feels to rape your best friend im ta"
type textarea "how it feels to rape your best friend im ta"
type input "how it feels to rape your best friend im tal"
type textarea "how it feels to rape your best friend im tal"
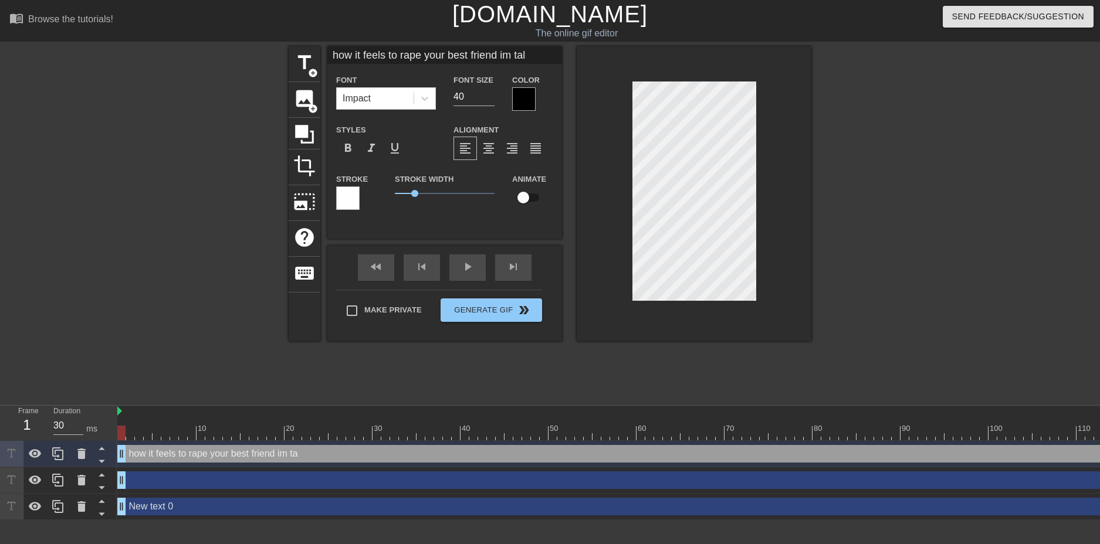
type input "how it feels to rape your best friend im talk"
type textarea "how it feels to rape your best friend im talk"
type input "how it feels to rape your best friend im talki"
type textarea "how it feels to rape your best friend im talki"
type input "how it feels to rape your best friend im talkin"
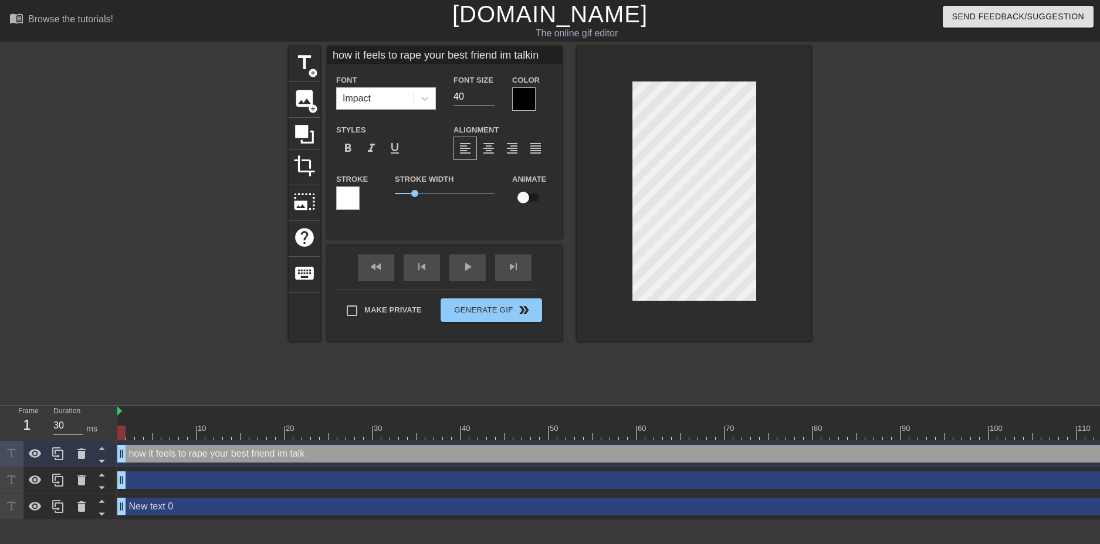
type textarea "how it feels to rape your best friend im talkin"
type input "how it feels to rape your best friend im talking"
type textarea "how it feels to rape your best friend im talking"
type input "how it feels to rape your best friend im talking"
type textarea "how it feels to rape your best friend im talking"
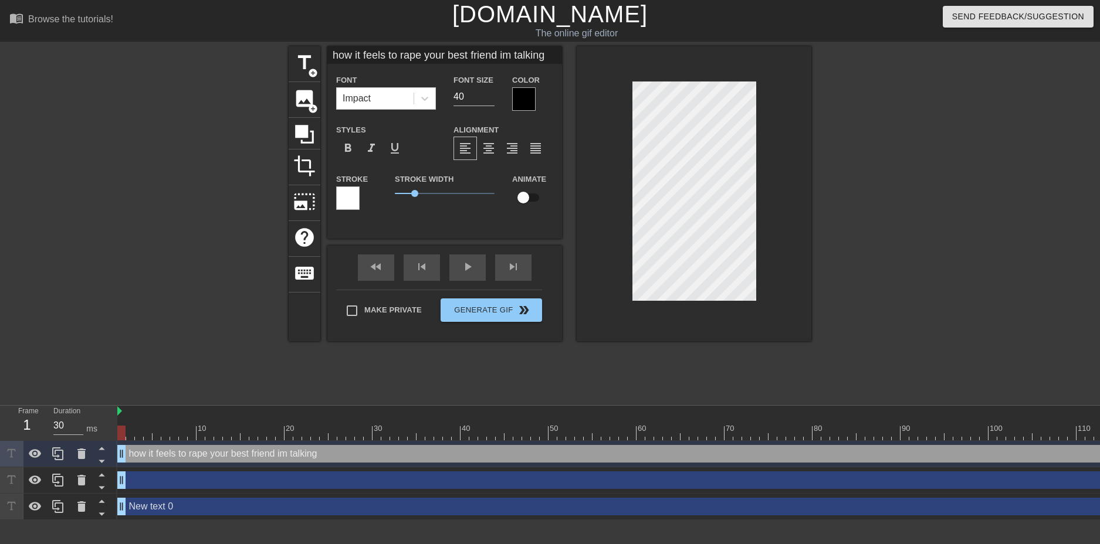
type input "how it feels to rape your best friend im talking t"
type textarea "how it feels to rape your best friend im talking t"
type input "how it feels to rape your best friend im talking to"
click input "40"
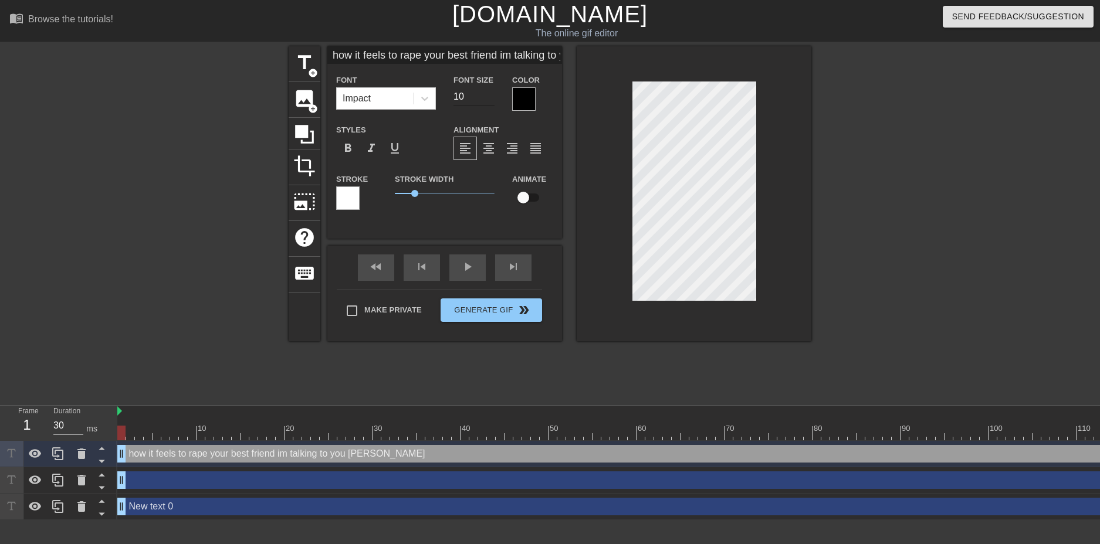
click input "10"
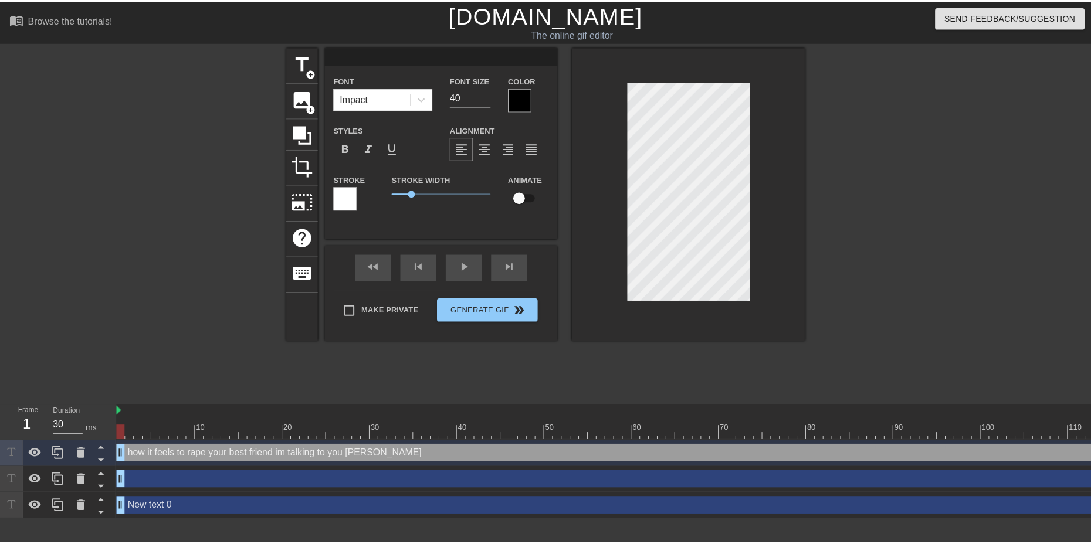
scroll to position [5, 1]
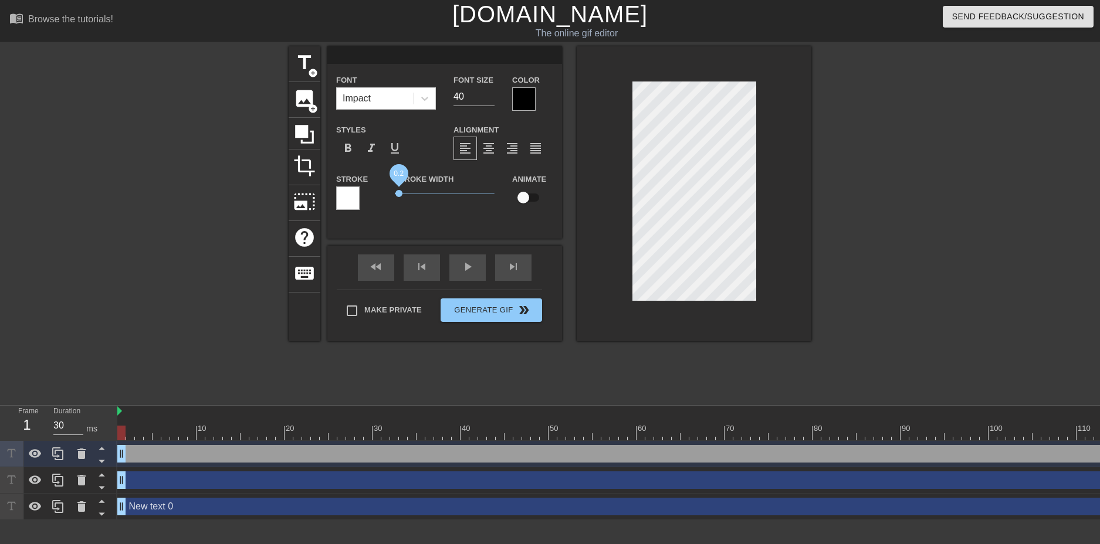
drag, startPoint x: 413, startPoint y: 185, endPoint x: 398, endPoint y: 187, distance: 14.8
click span "0.2"
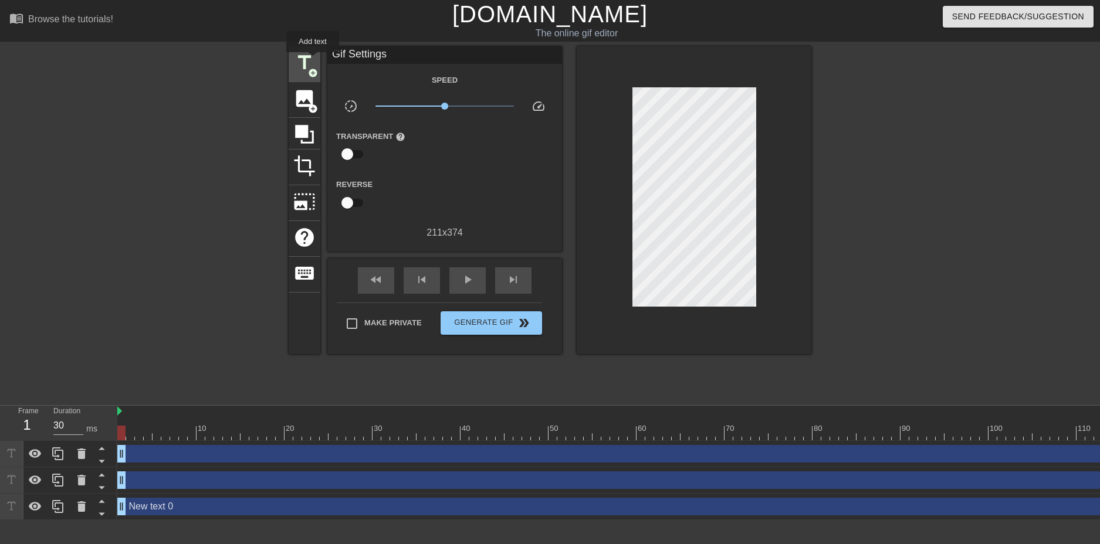
click span "title"
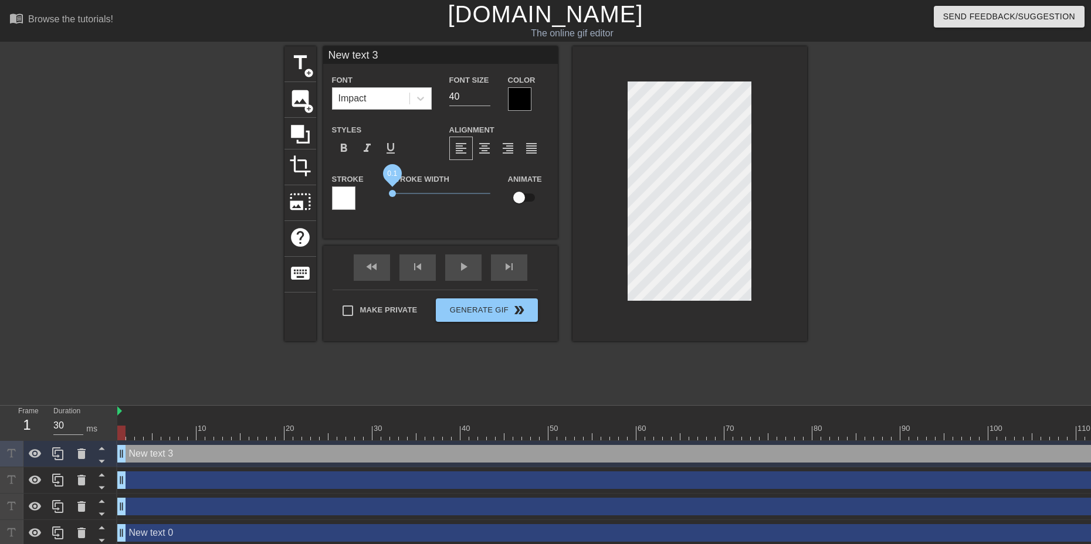
drag, startPoint x: 406, startPoint y: 185, endPoint x: 392, endPoint y: 186, distance: 13.5
click span "0.1"
click input "40"
click div
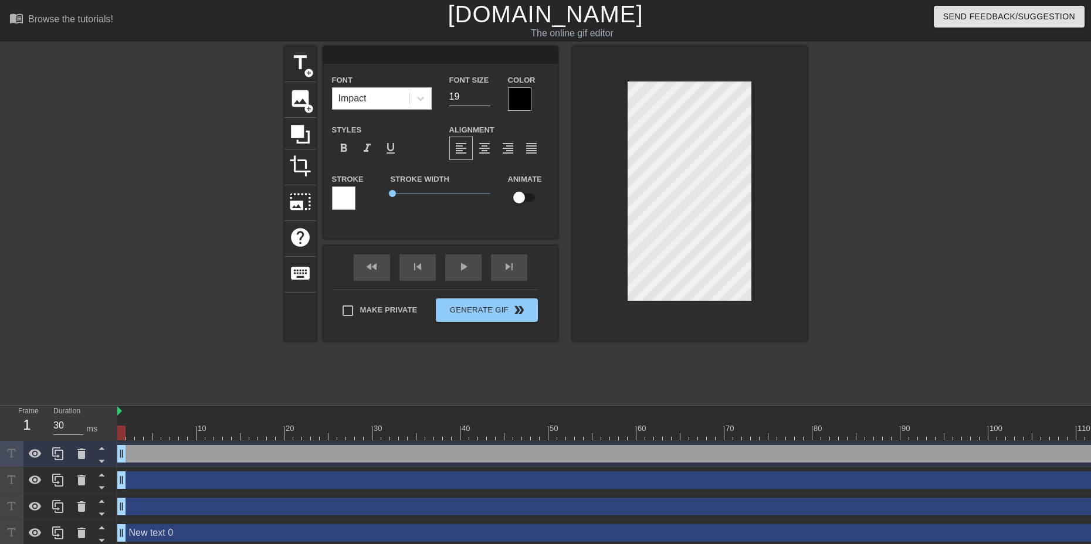
scroll to position [5, 1]
click input "19"
drag, startPoint x: 391, startPoint y: 184, endPoint x: 436, endPoint y: 185, distance: 45.2
click span "2.3"
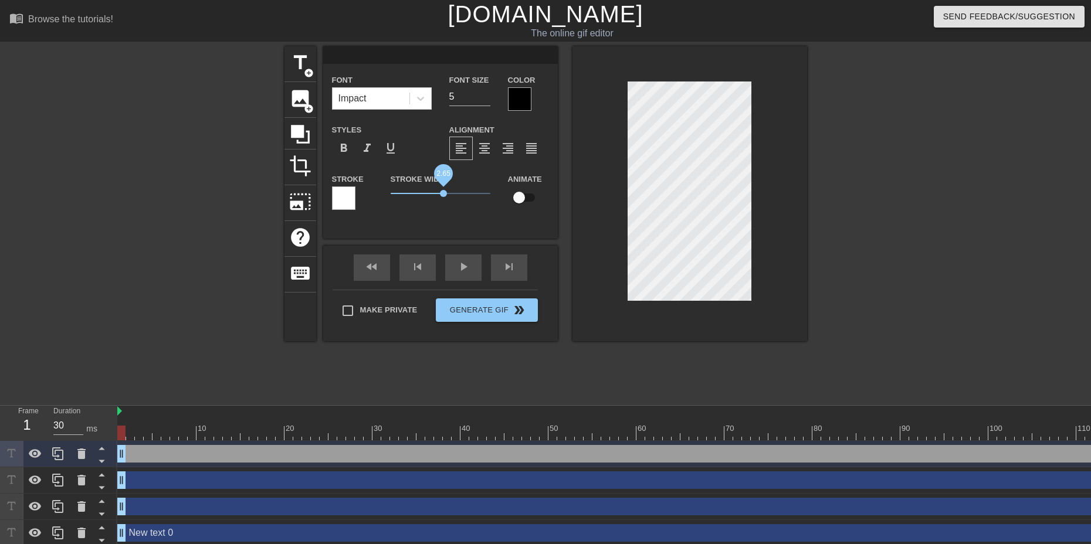
drag, startPoint x: 438, startPoint y: 185, endPoint x: 446, endPoint y: 185, distance: 8.8
click span "2.65"
click div
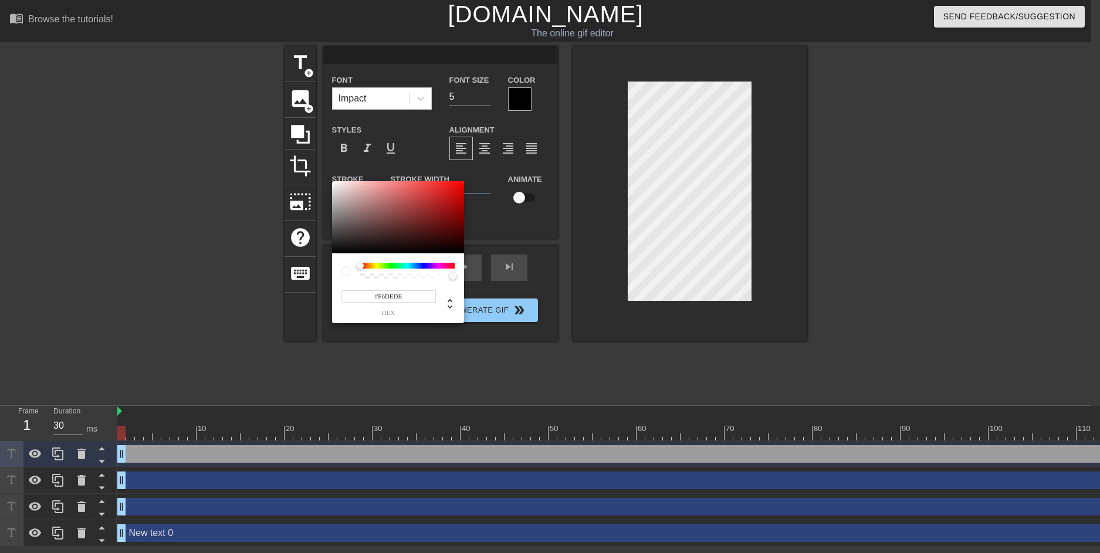
click div
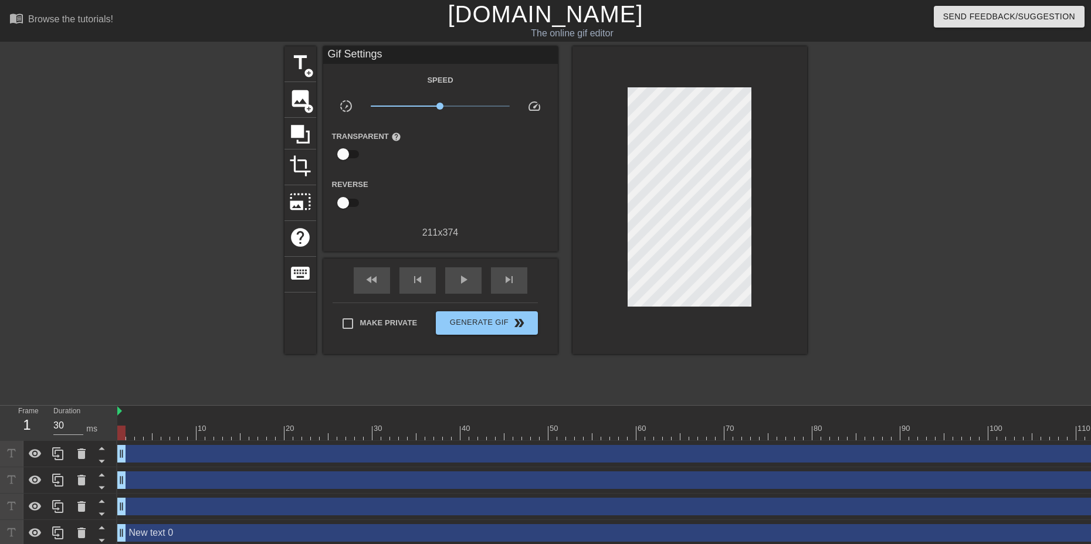
drag, startPoint x: 334, startPoint y: 259, endPoint x: 330, endPoint y: 252, distance: 7.9
